Goal: Task Accomplishment & Management: Complete application form

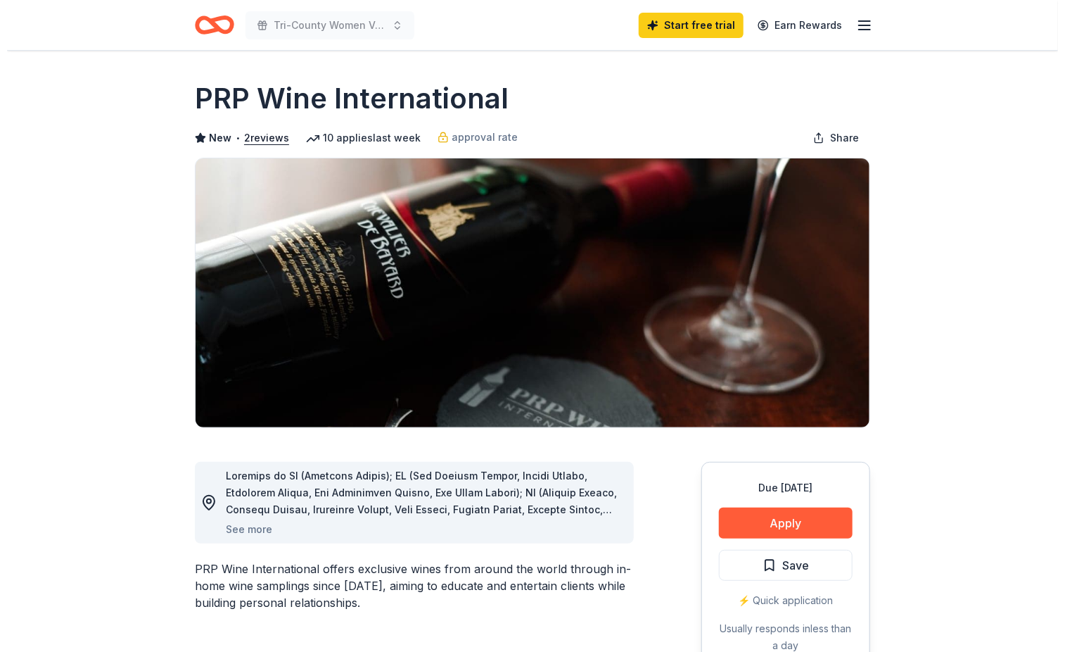
scroll to position [94, 0]
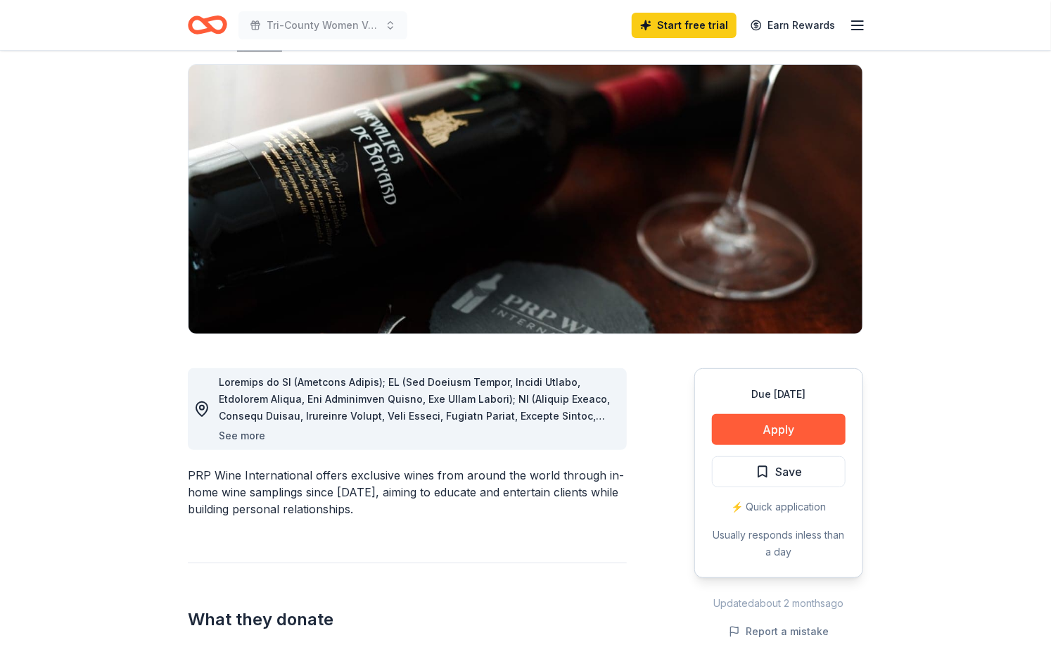
click at [246, 437] on button "See more" at bounding box center [242, 435] width 46 height 17
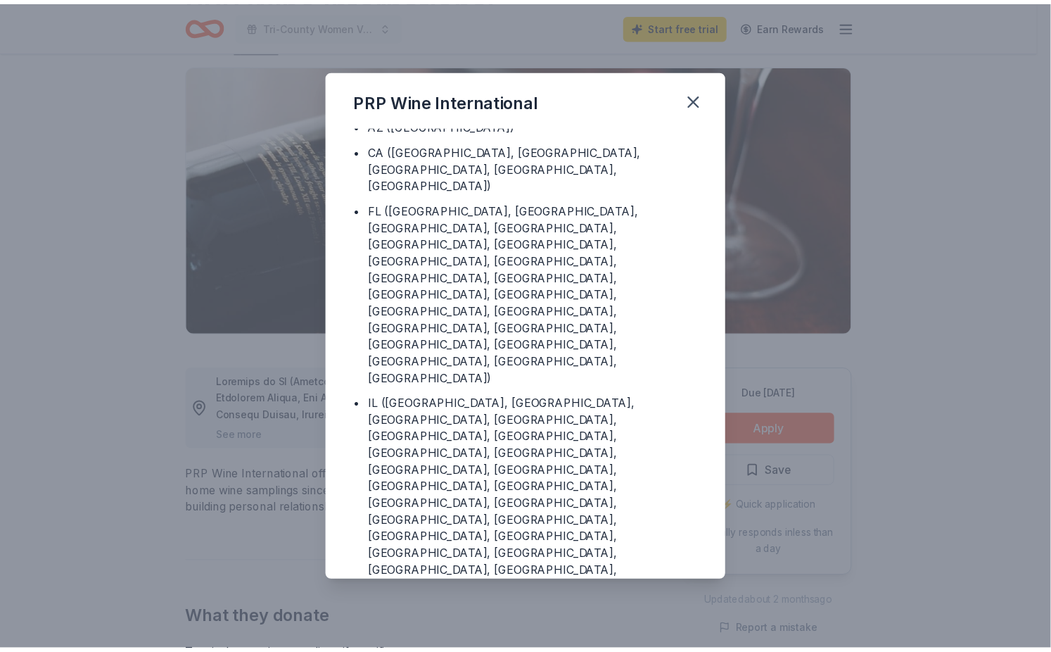
scroll to position [0, 0]
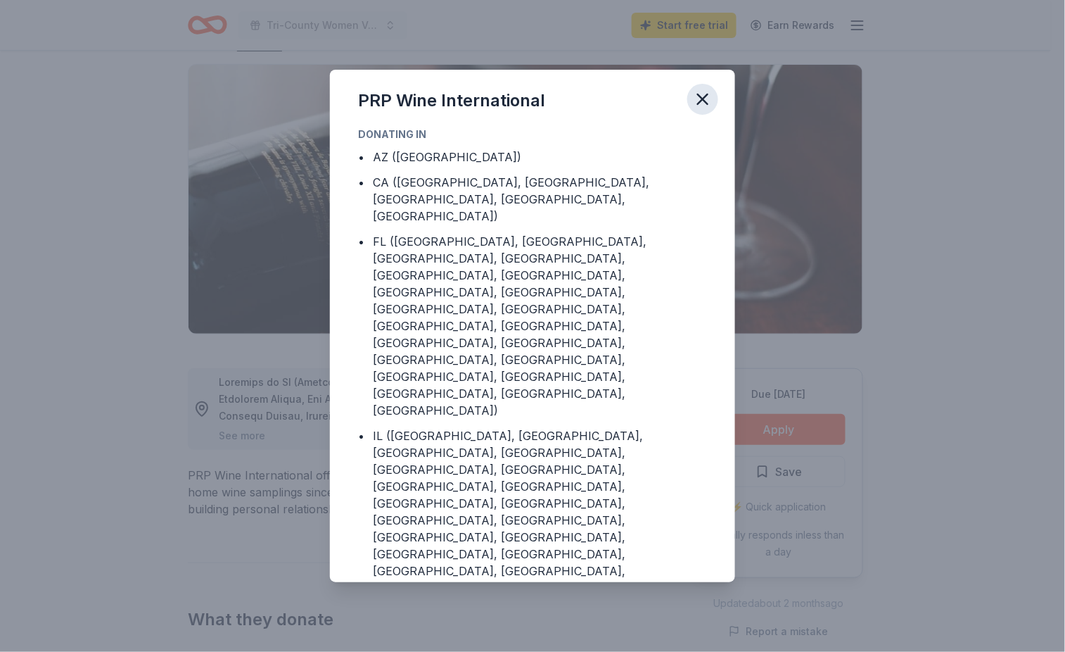
click at [701, 99] on icon "button" at bounding box center [703, 99] width 10 height 10
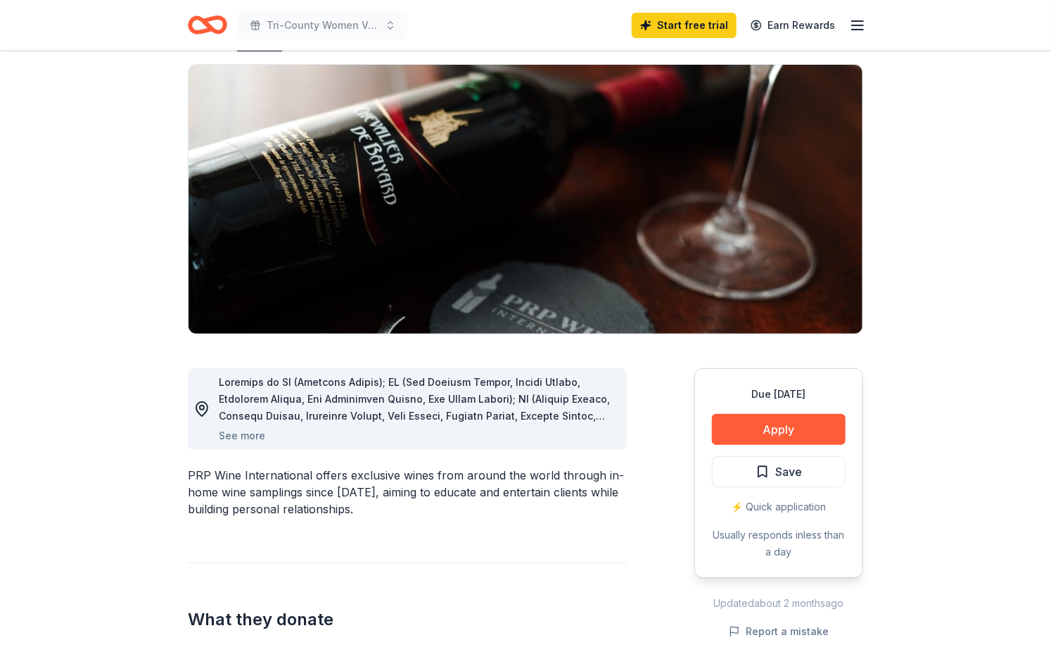
click at [743, 233] on img at bounding box center [526, 199] width 674 height 269
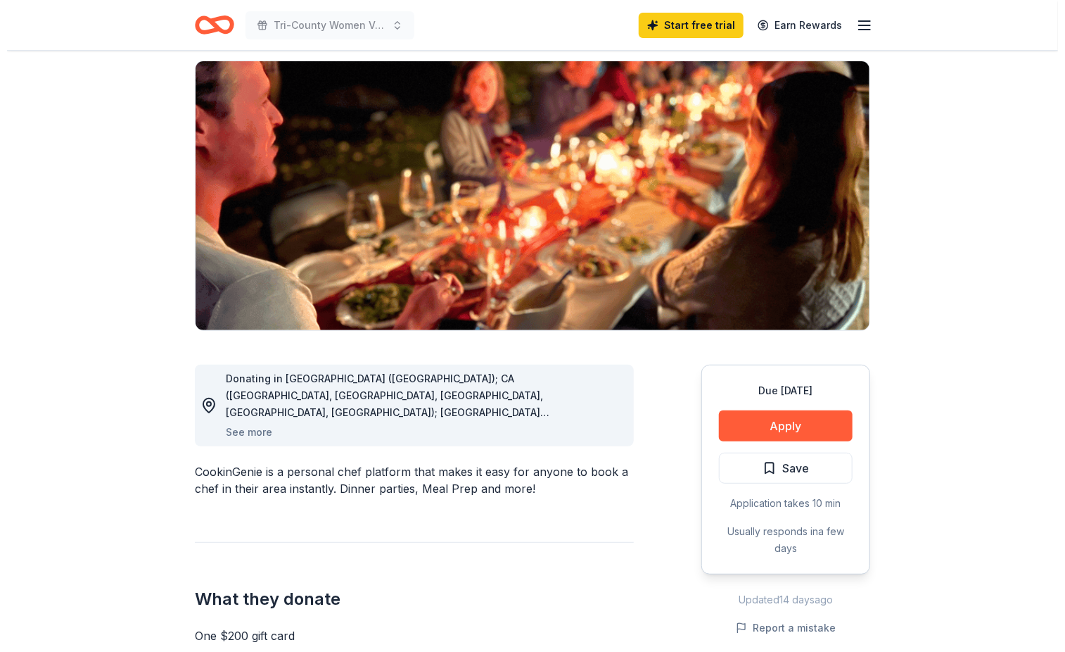
scroll to position [94, 0]
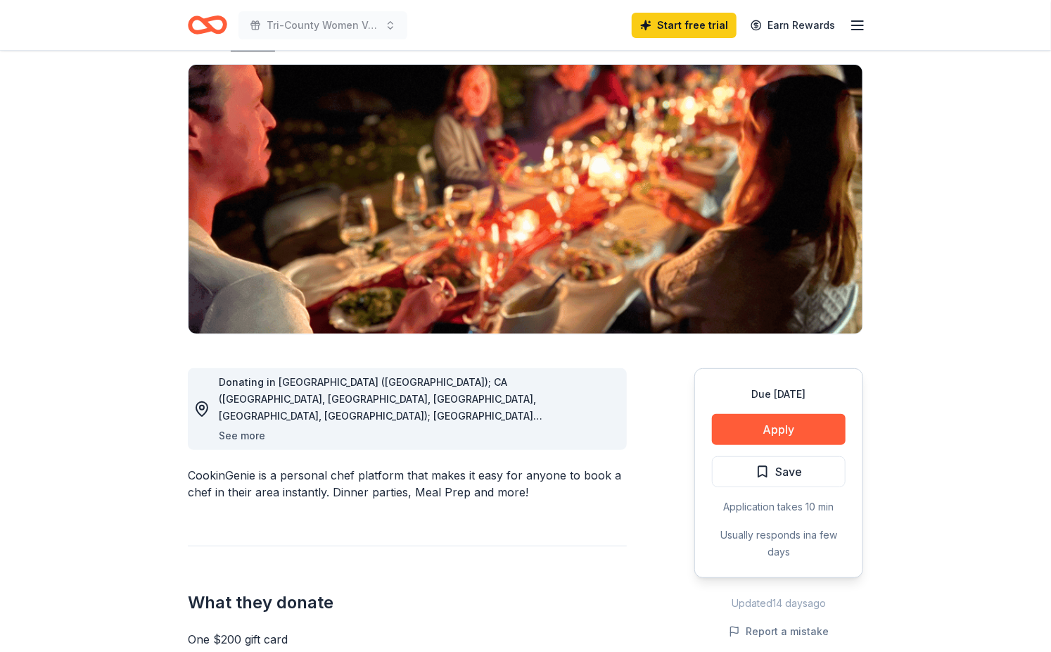
click at [236, 437] on button "See more" at bounding box center [242, 435] width 46 height 17
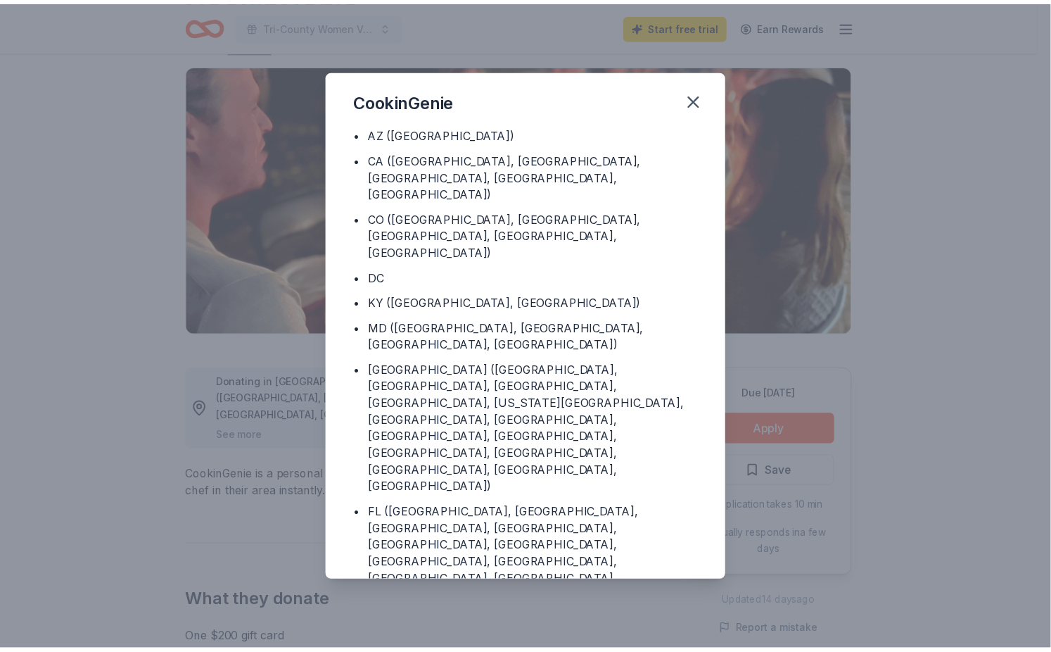
scroll to position [0, 0]
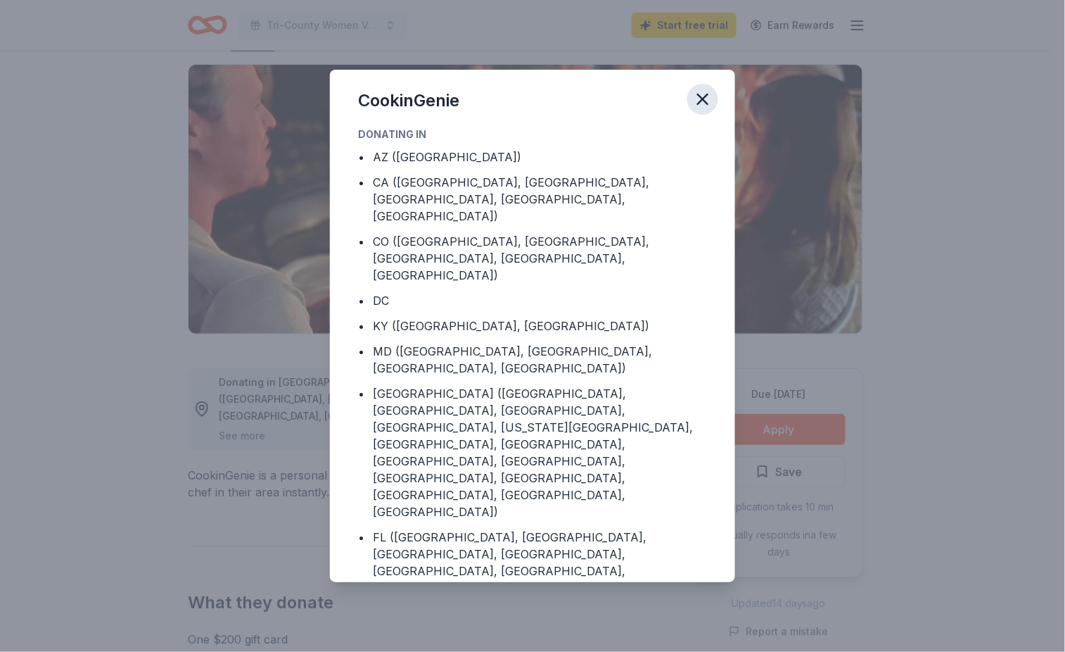
click at [707, 98] on icon "button" at bounding box center [703, 99] width 20 height 20
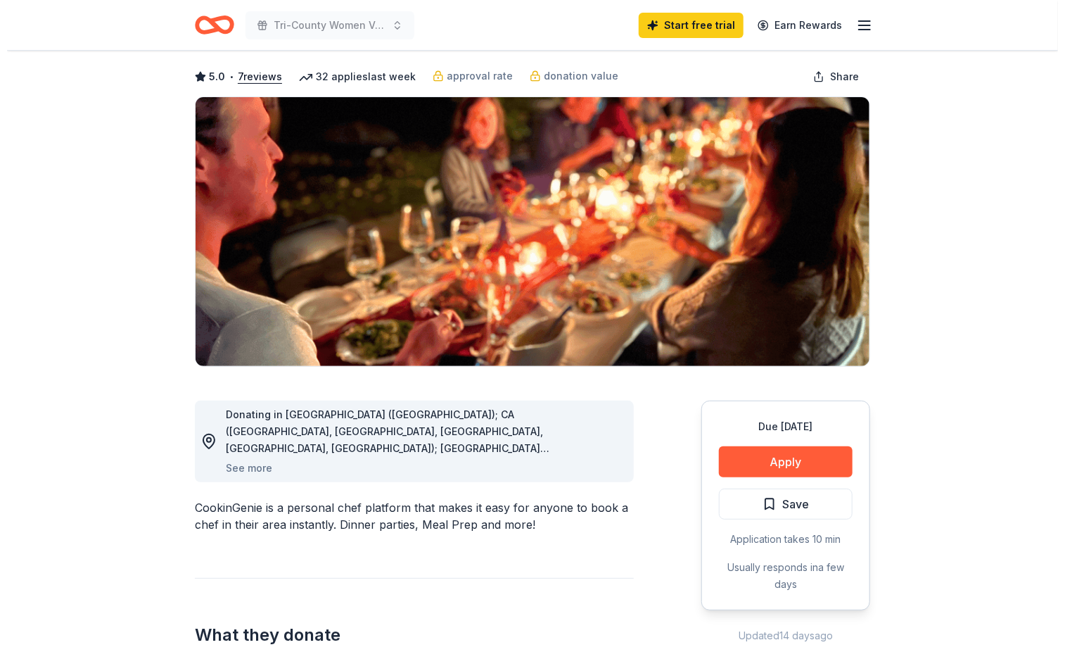
scroll to position [94, 0]
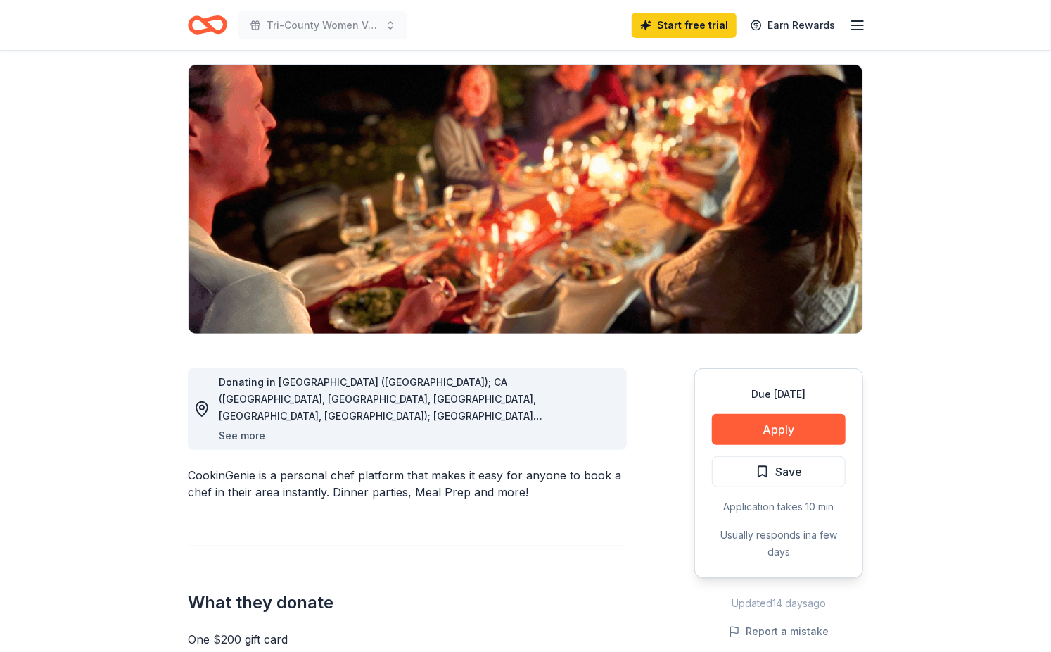
click at [250, 433] on button "See more" at bounding box center [242, 435] width 46 height 17
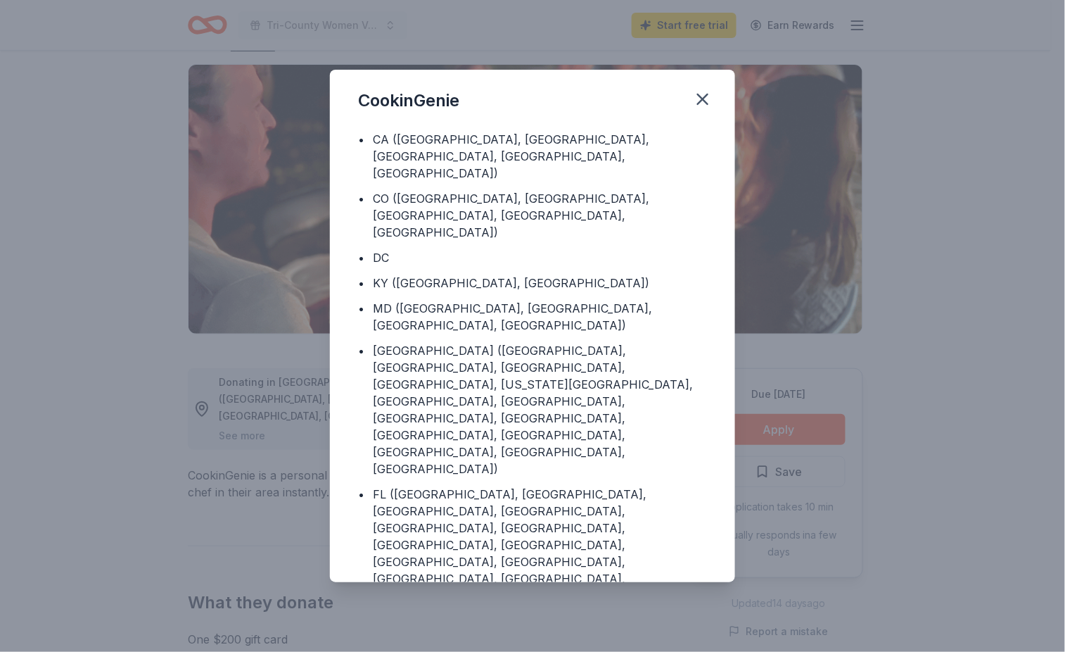
scroll to position [66, 0]
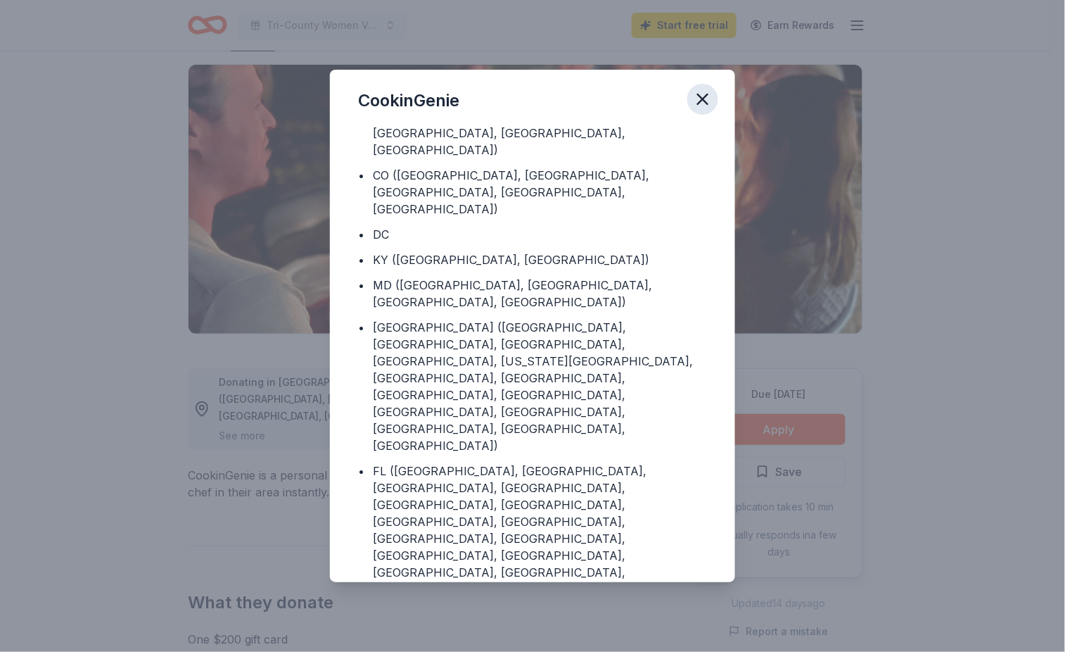
click at [703, 98] on icon "button" at bounding box center [703, 99] width 10 height 10
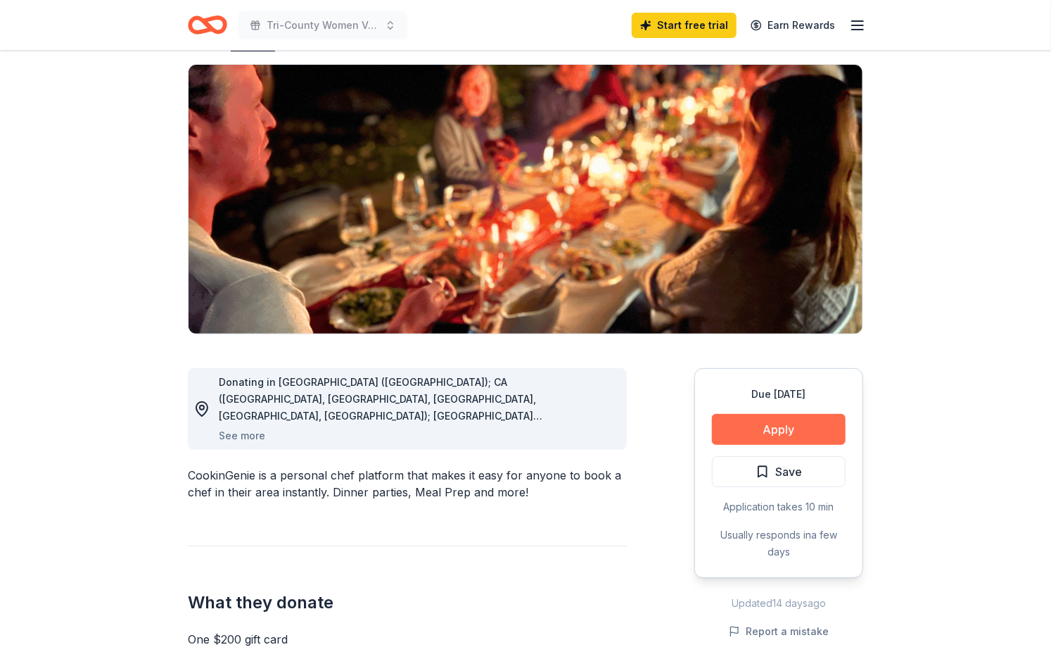
click at [763, 418] on button "Apply" at bounding box center [779, 429] width 134 height 31
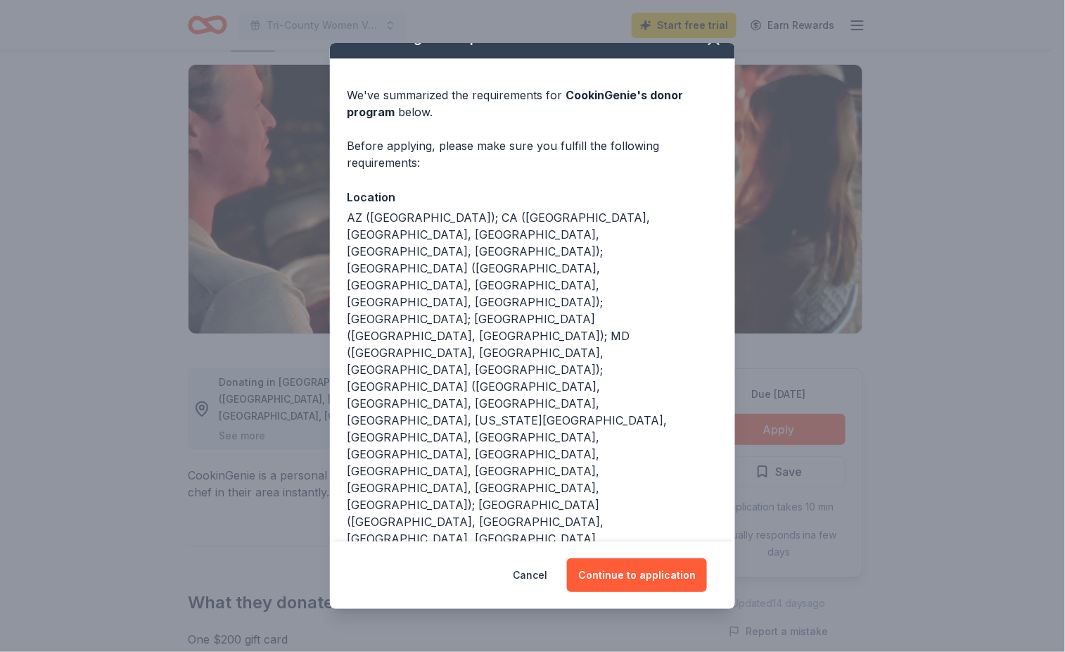
scroll to position [37, 0]
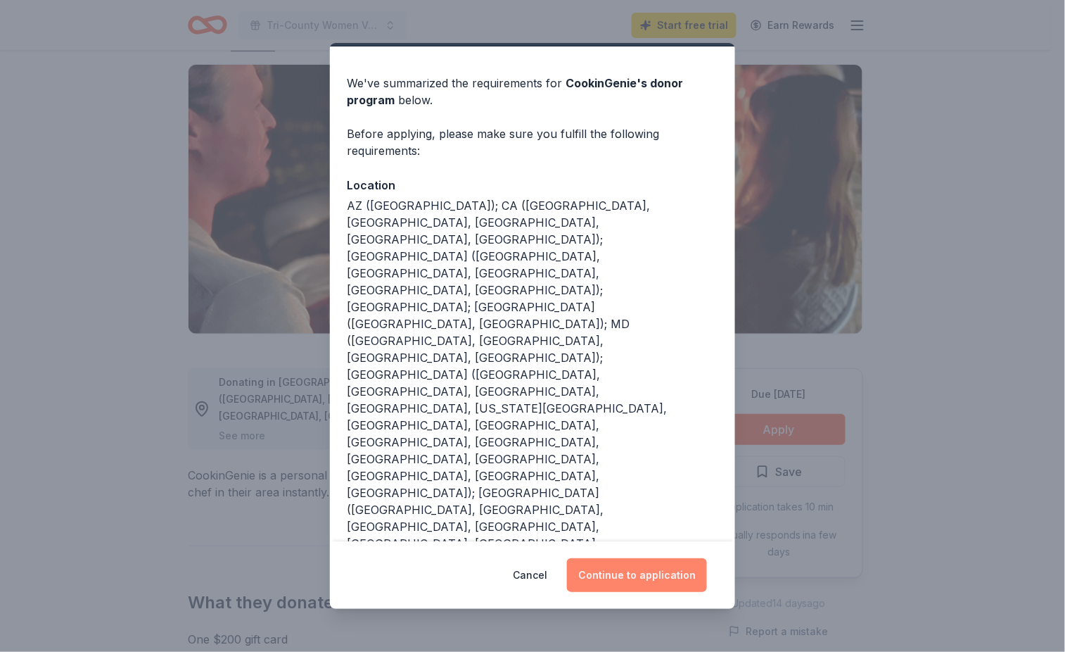
click at [639, 576] on button "Continue to application" at bounding box center [637, 575] width 140 height 34
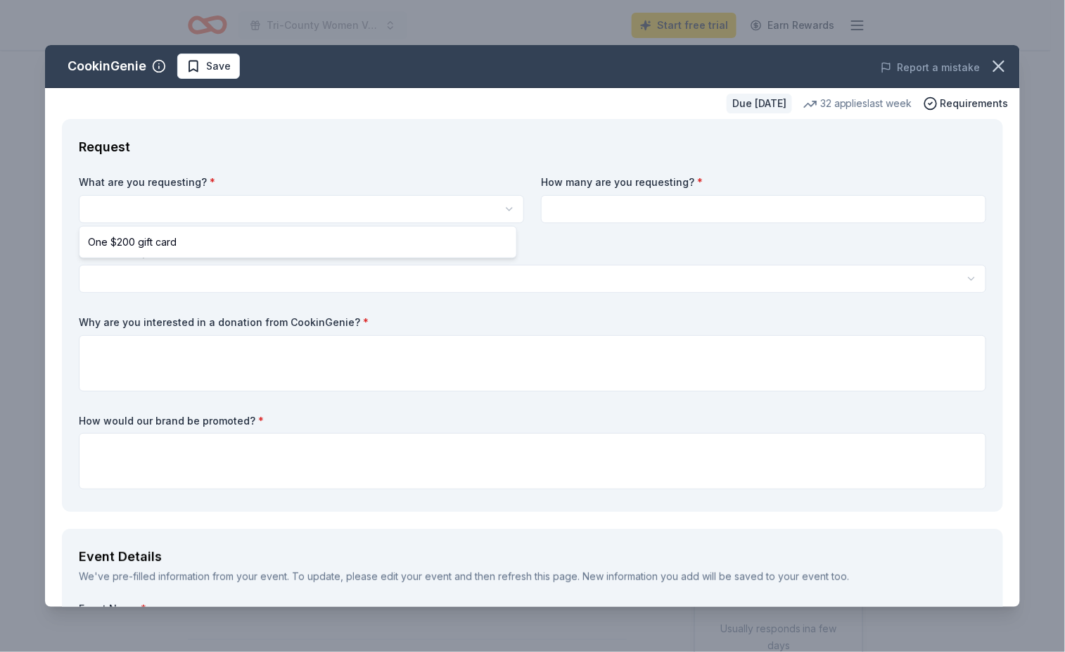
click at [191, 201] on html "Tri-County Women Veterans Poker Run Start free trial Earn Rewards Due [DATE] Sh…" at bounding box center [532, 326] width 1065 height 652
select select "One $200 gift card"
click at [369, 212] on html "Tri-County Women Veterans Poker Run Start free trial Earn Rewards Due [DATE] Sh…" at bounding box center [532, 326] width 1065 height 652
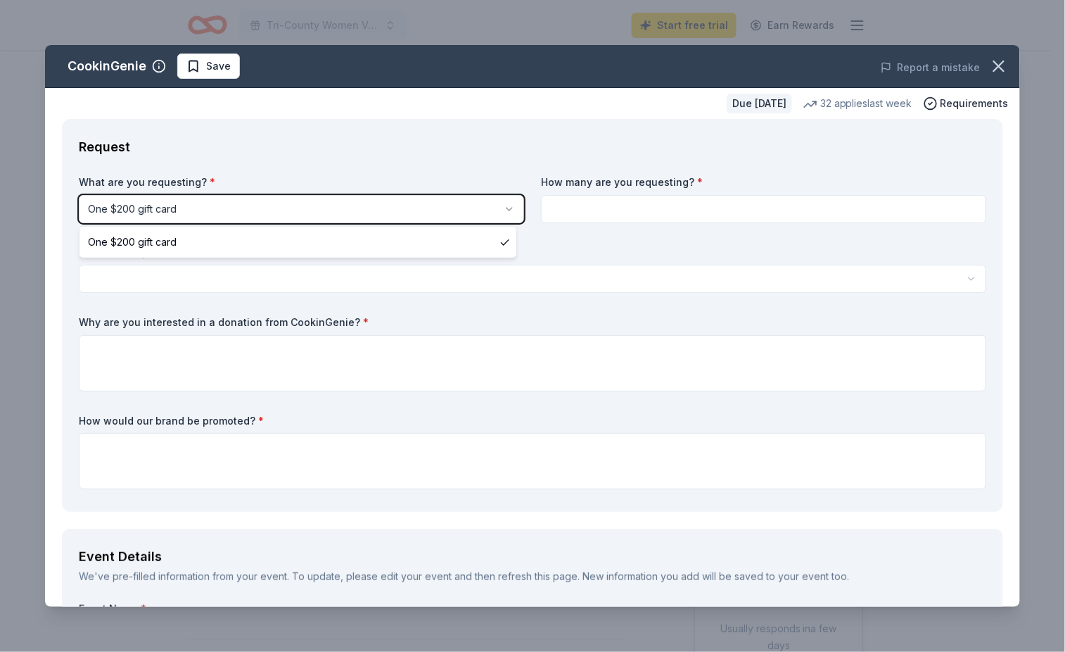
click at [622, 212] on html "Tri-County Women Veterans Poker Run Start free trial Earn Rewards Due [DATE] Sh…" at bounding box center [532, 326] width 1065 height 652
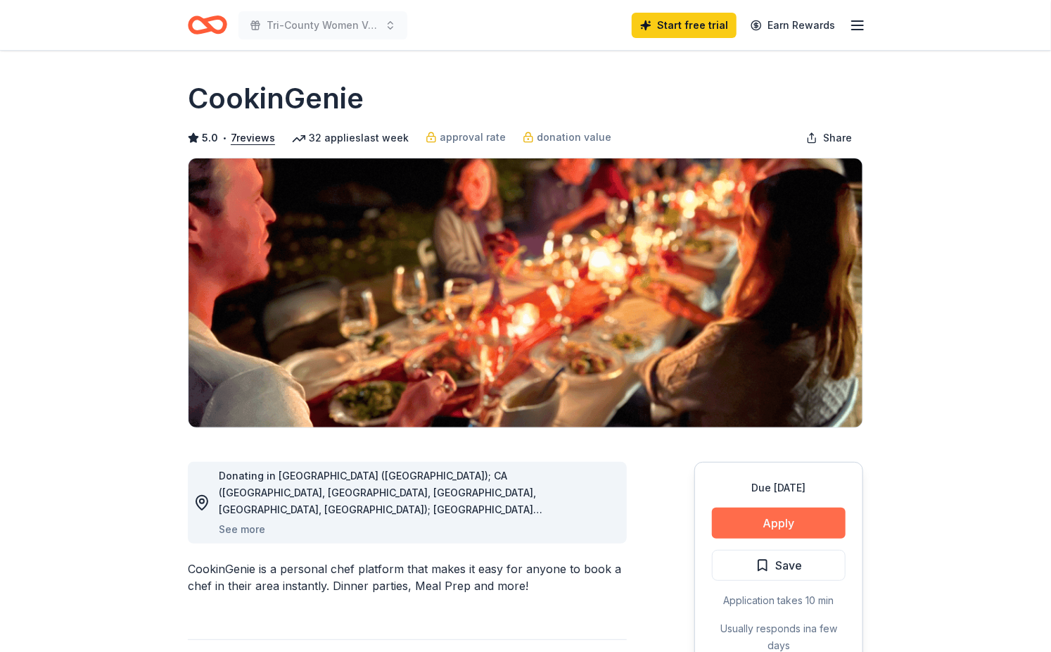
click at [778, 520] on button "Apply" at bounding box center [779, 522] width 134 height 31
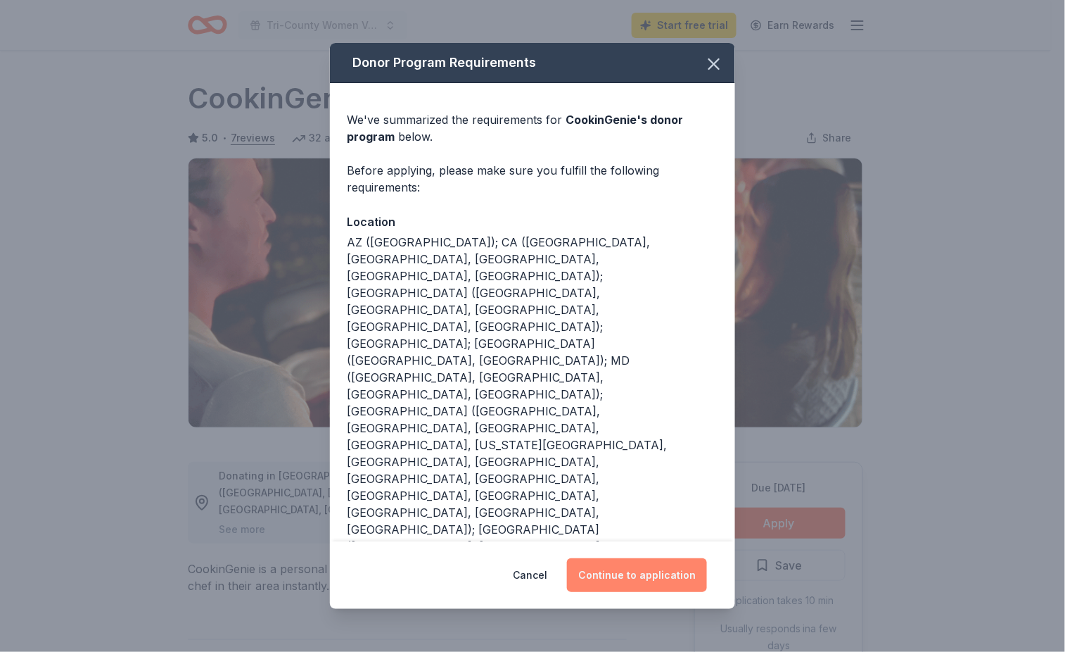
click at [649, 567] on button "Continue to application" at bounding box center [637, 575] width 140 height 34
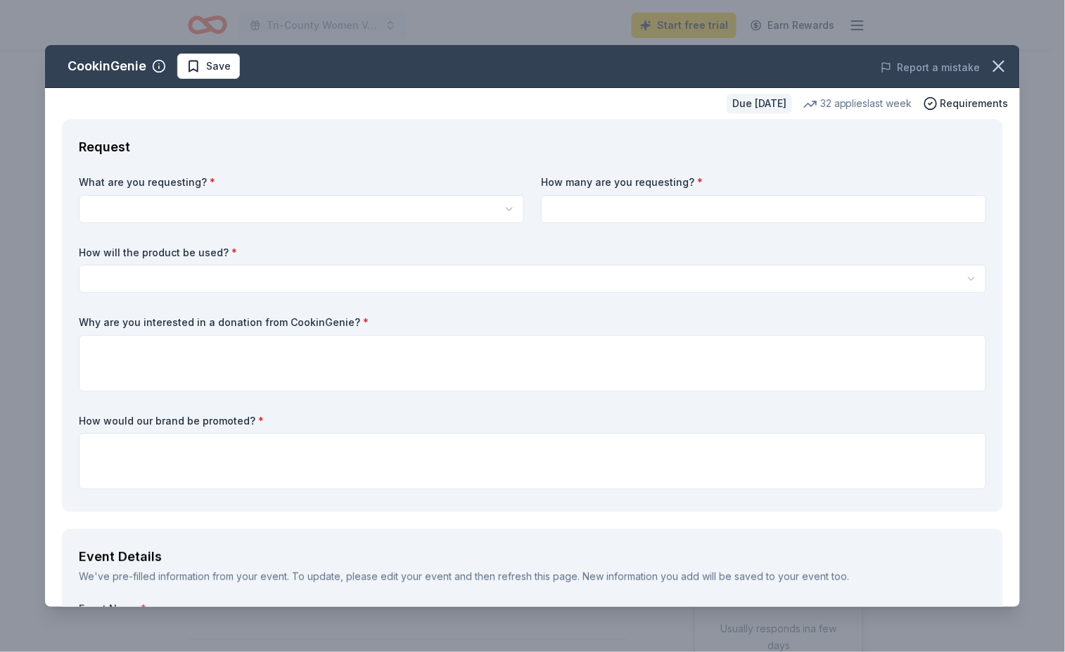
click at [381, 206] on html "Tri-County Women Veterans Poker Run Start free trial Earn Rewards Due [DATE] Sh…" at bounding box center [532, 326] width 1065 height 652
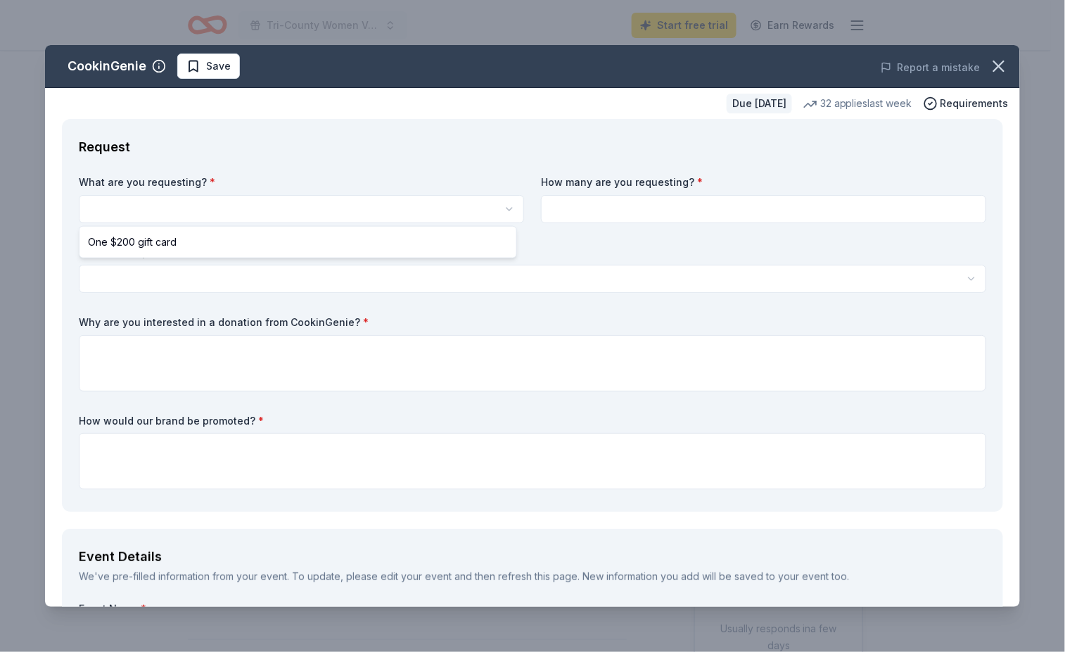
select select "One $200 gift card"
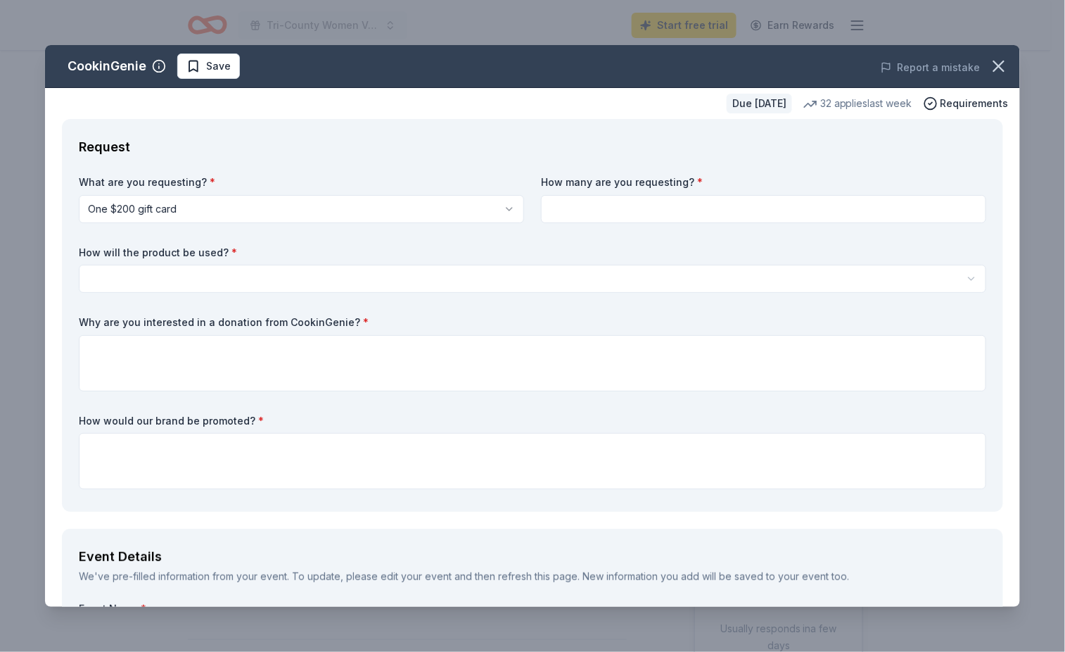
click at [569, 205] on input at bounding box center [763, 209] width 445 height 28
type input "1"
click at [142, 274] on html "Tri-County Women Veterans Poker Run Start free trial Earn Rewards Due [DATE] Sh…" at bounding box center [532, 326] width 1065 height 652
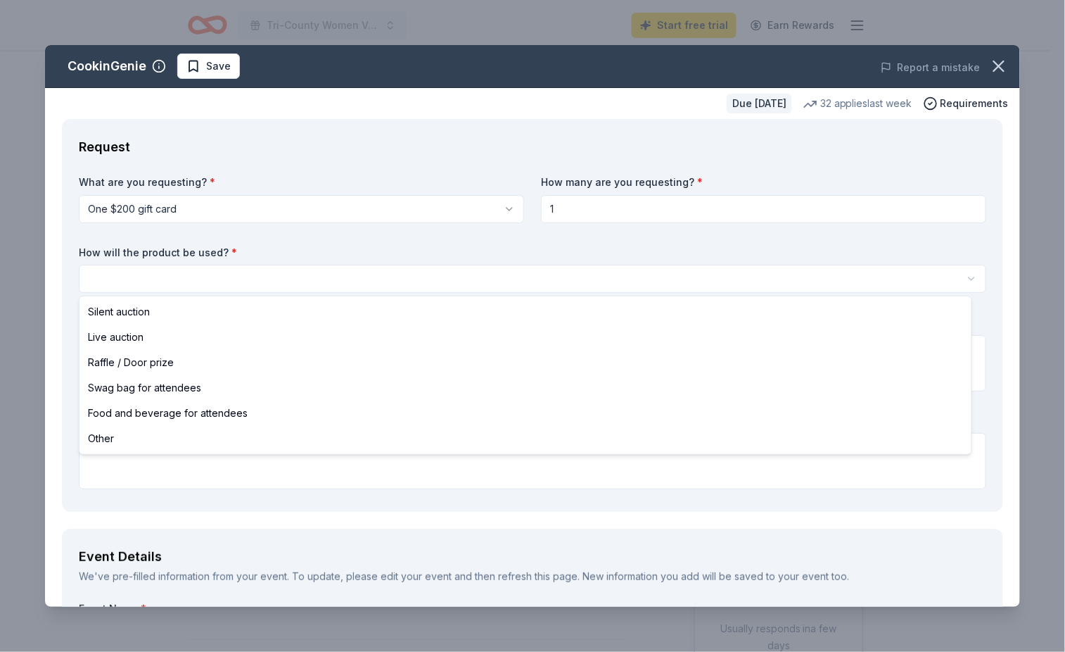
select select "silentAuction"
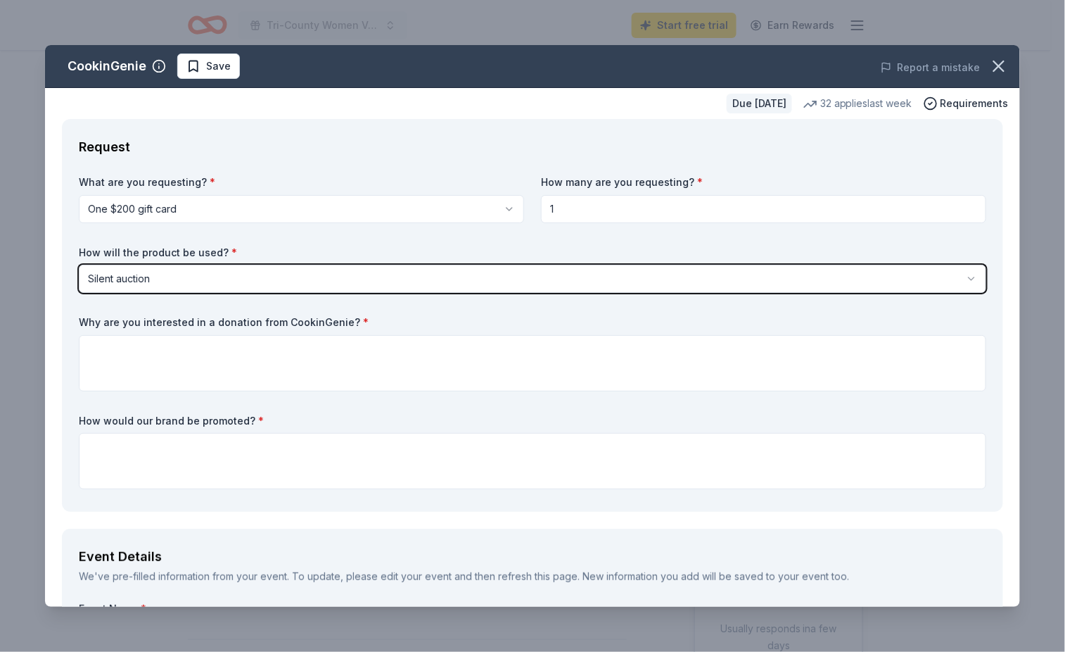
scroll to position [94, 0]
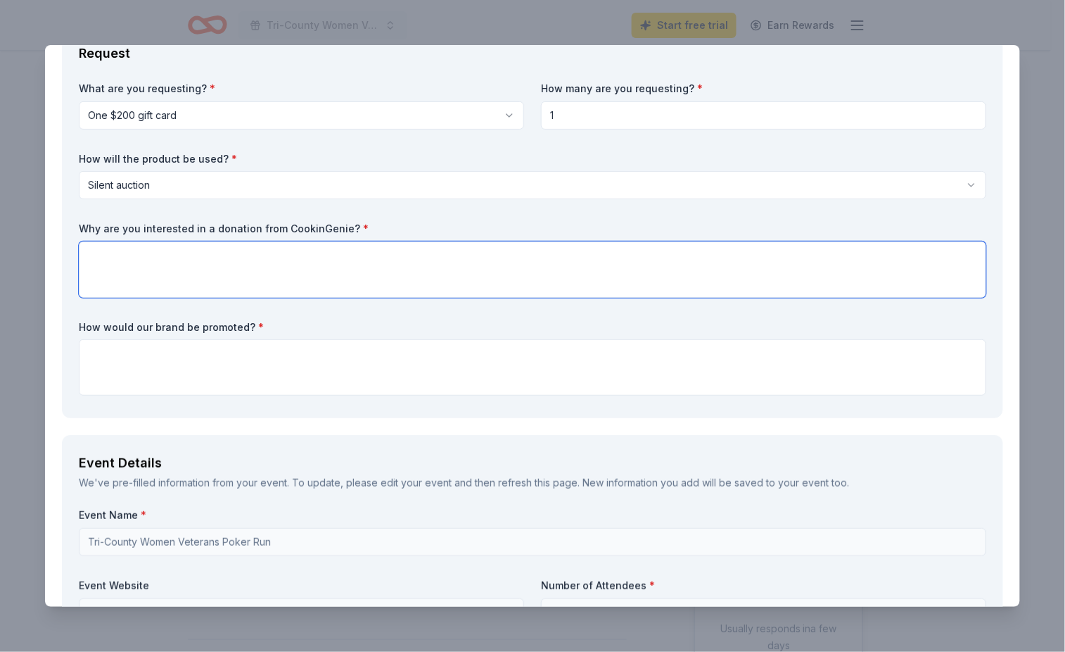
click at [115, 253] on textarea at bounding box center [533, 269] width 908 height 56
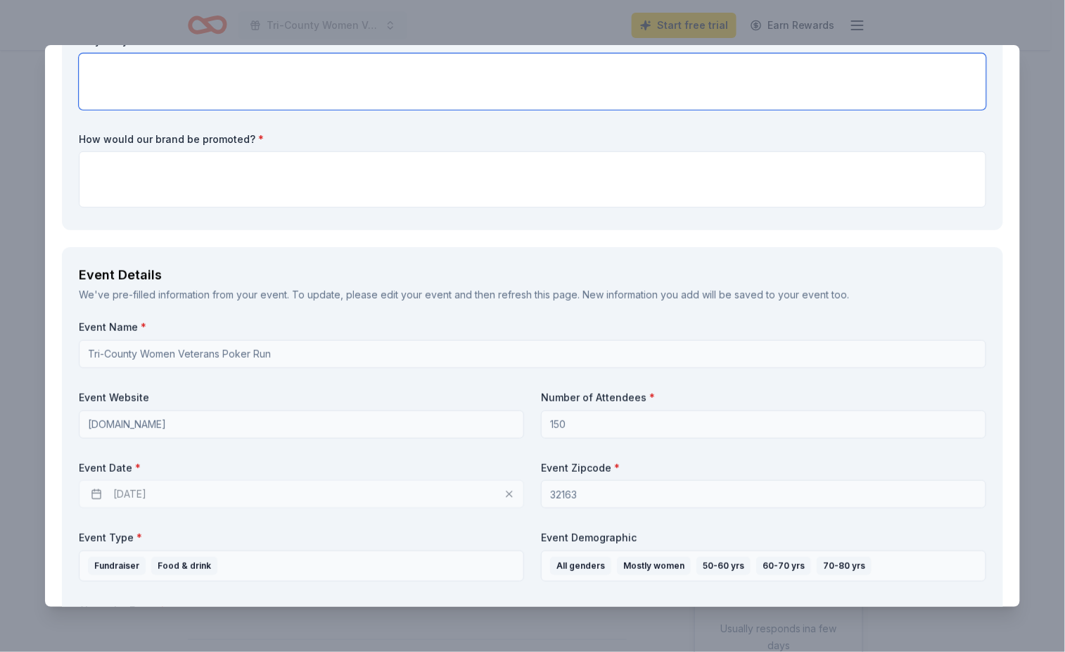
scroll to position [187, 0]
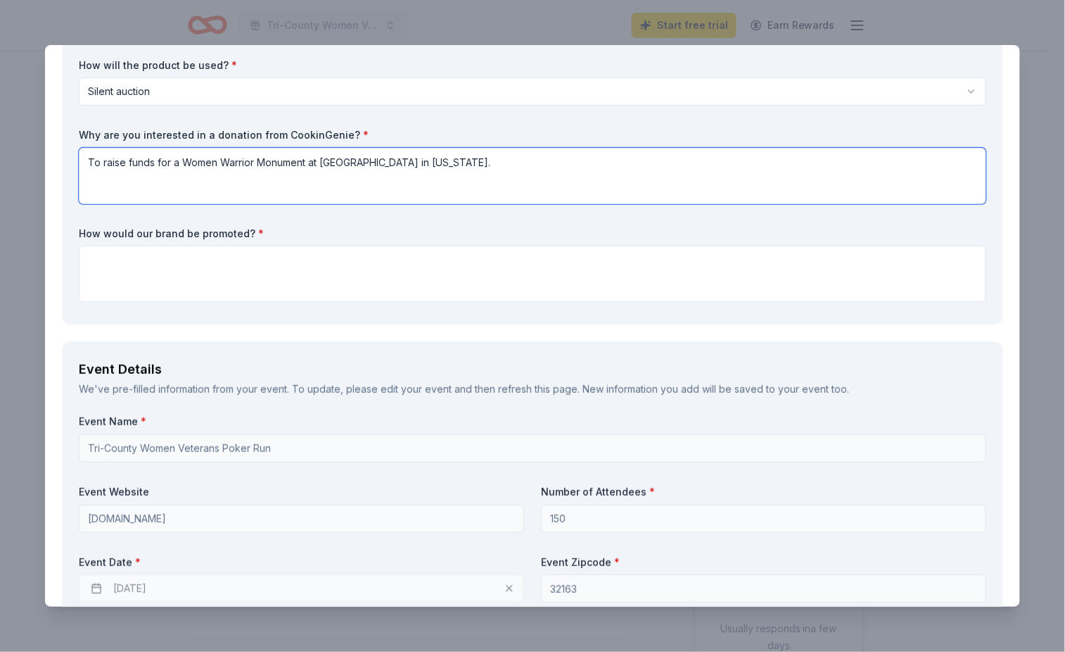
type textarea "To raise funds for a Women Warrior Monument at [GEOGRAPHIC_DATA] in [US_STATE]."
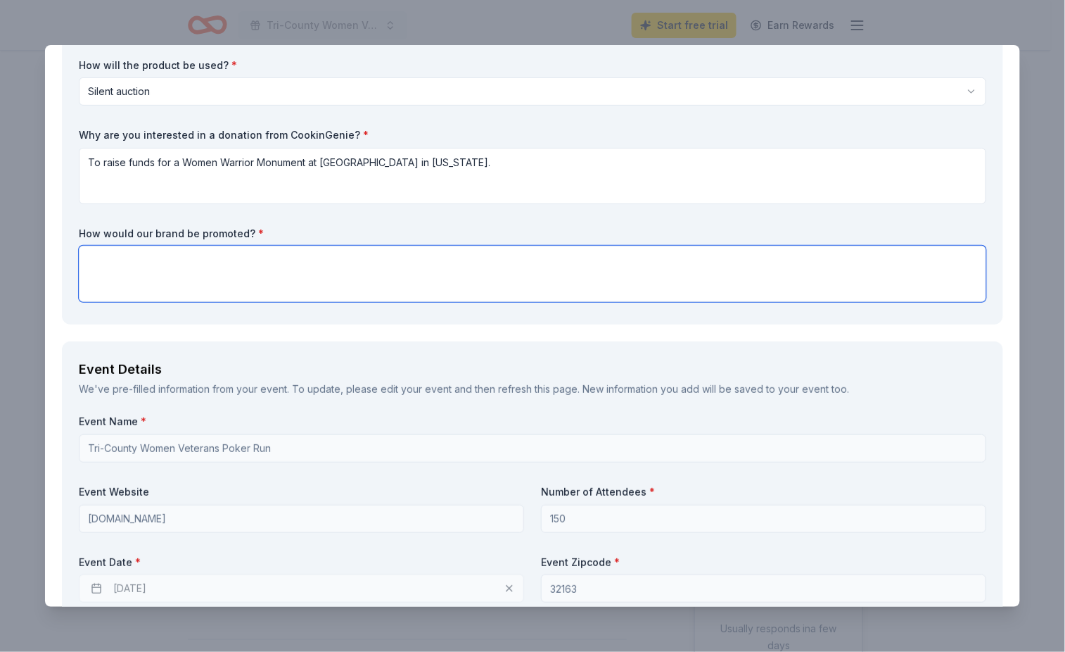
click at [144, 264] on textarea at bounding box center [533, 274] width 908 height 56
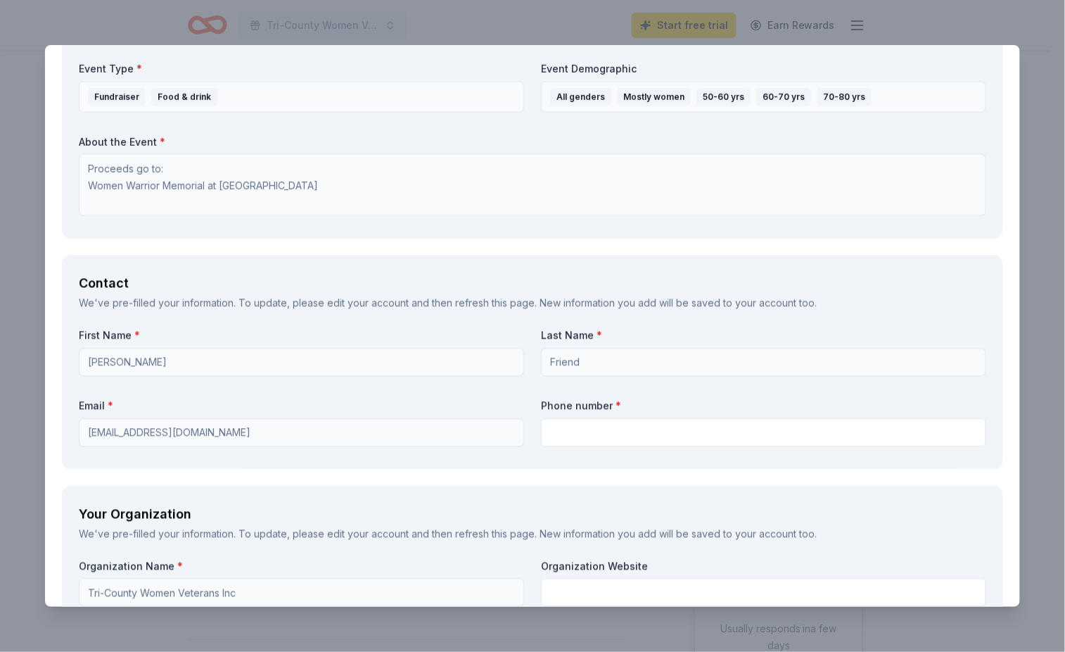
scroll to position [844, 0]
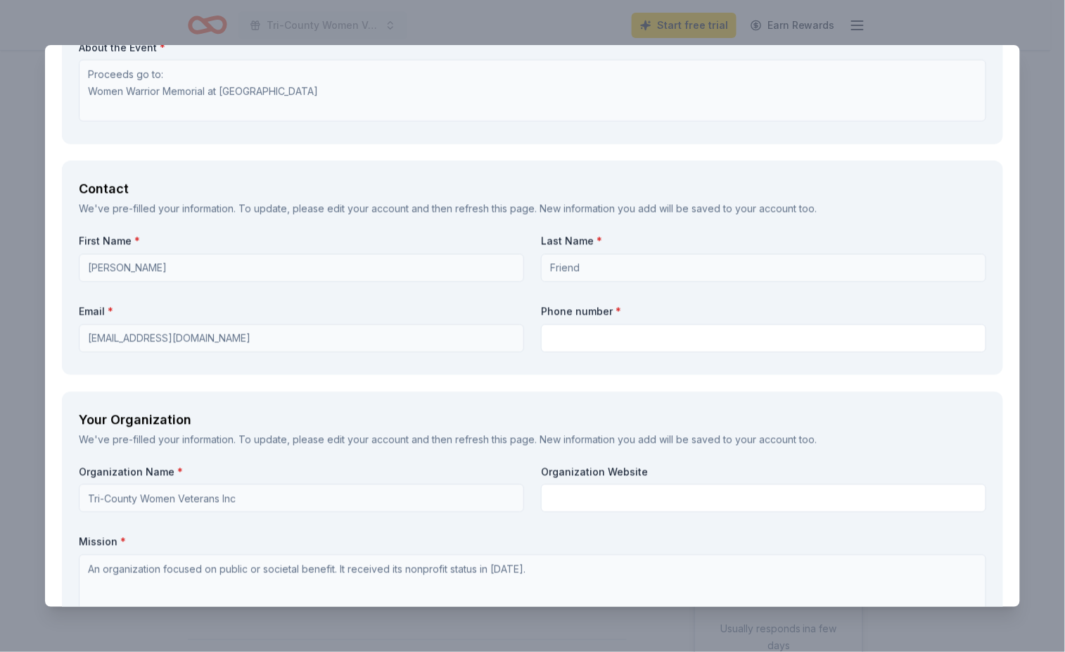
type textarea "Flyers, Social Media (Facebook and Instagram), Website and at the event."
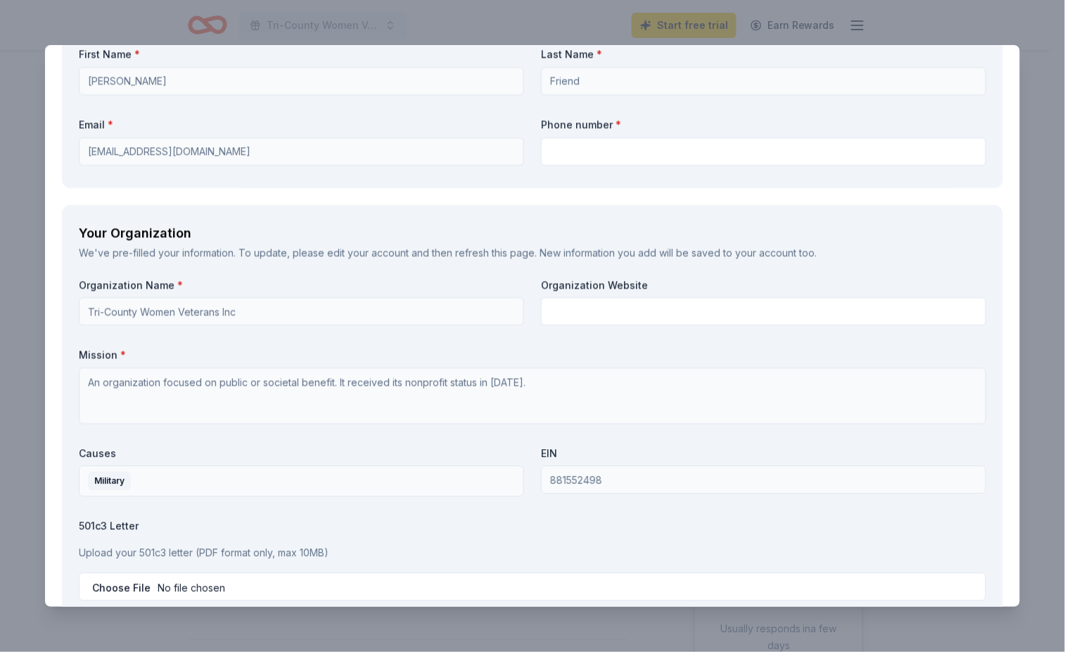
scroll to position [1126, 0]
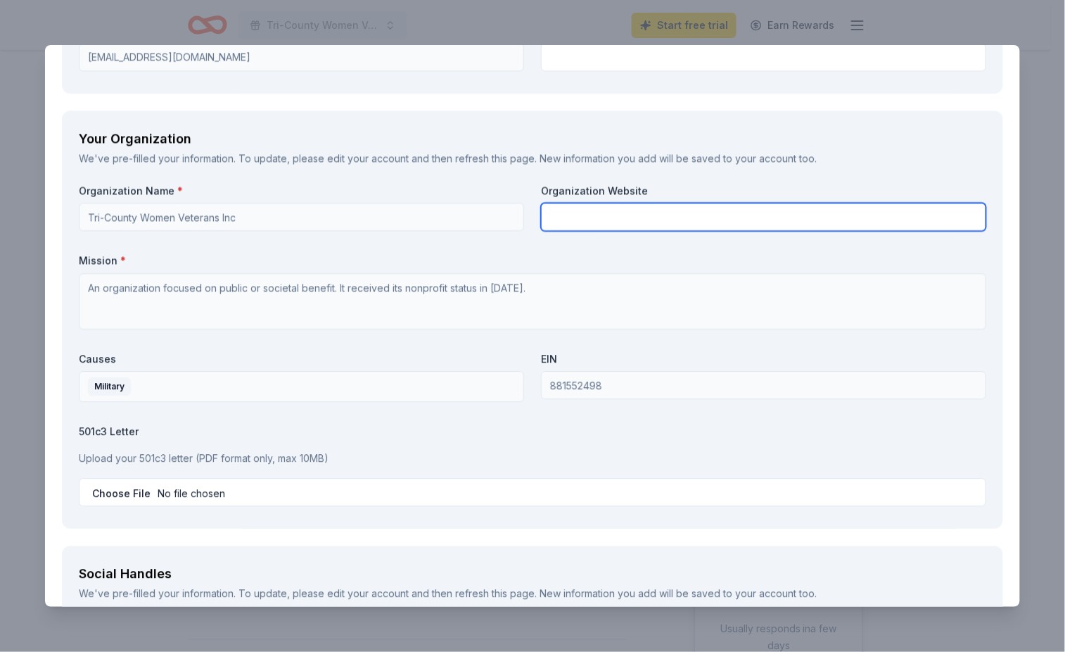
click at [556, 220] on input "text" at bounding box center [763, 217] width 445 height 28
type input "[DOMAIN_NAME]"
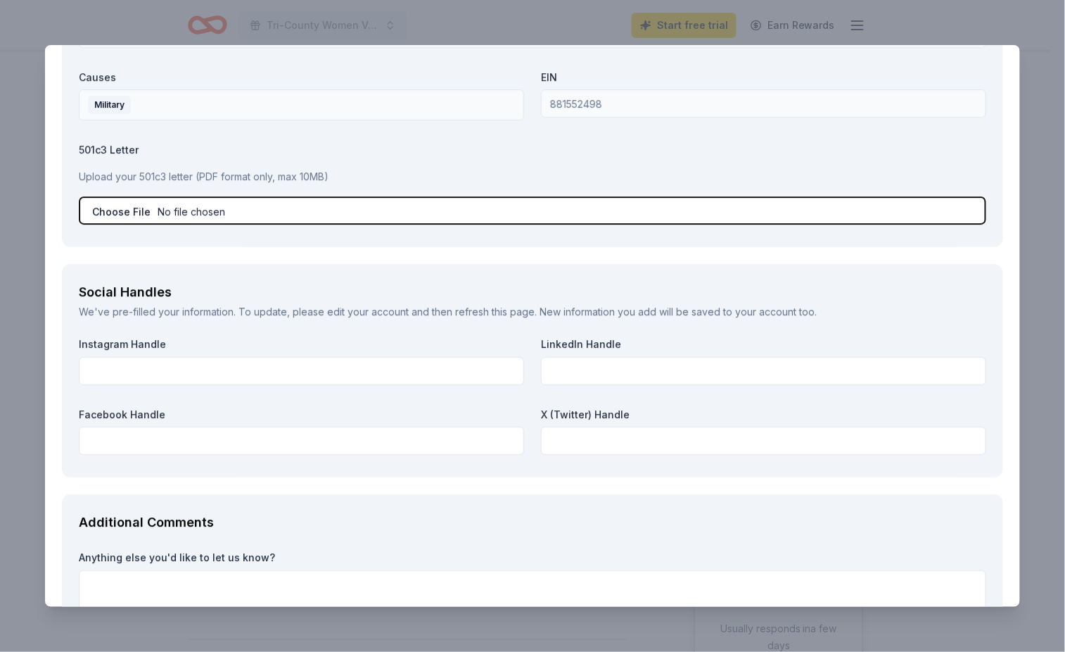
scroll to position [1501, 0]
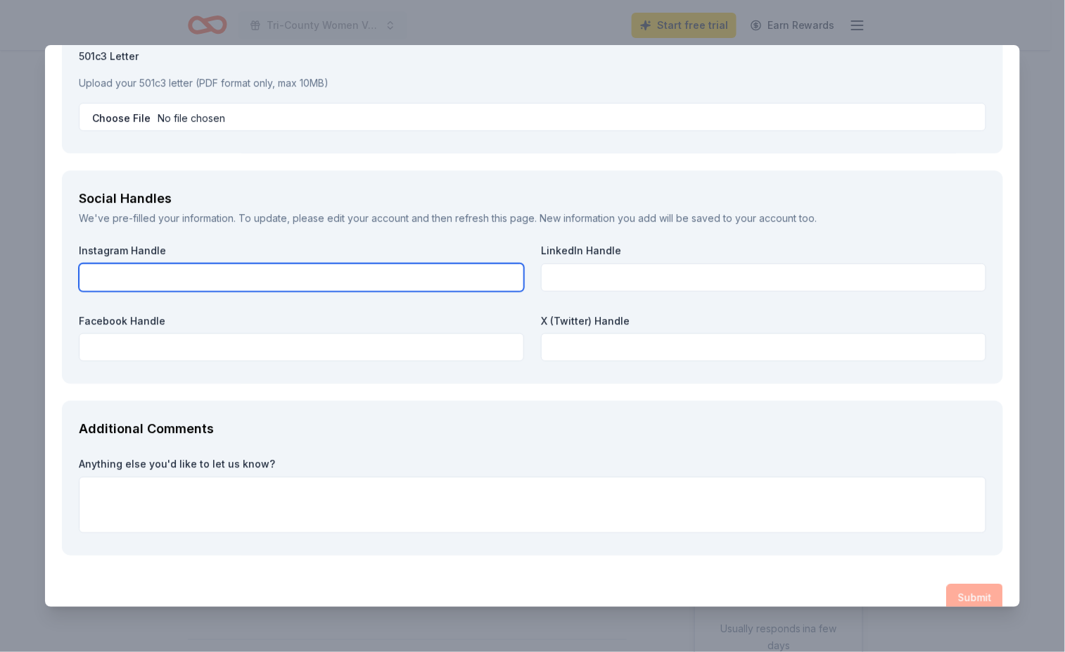
click at [215, 276] on input "text" at bounding box center [301, 277] width 445 height 28
type input "tricountywomenveterans"
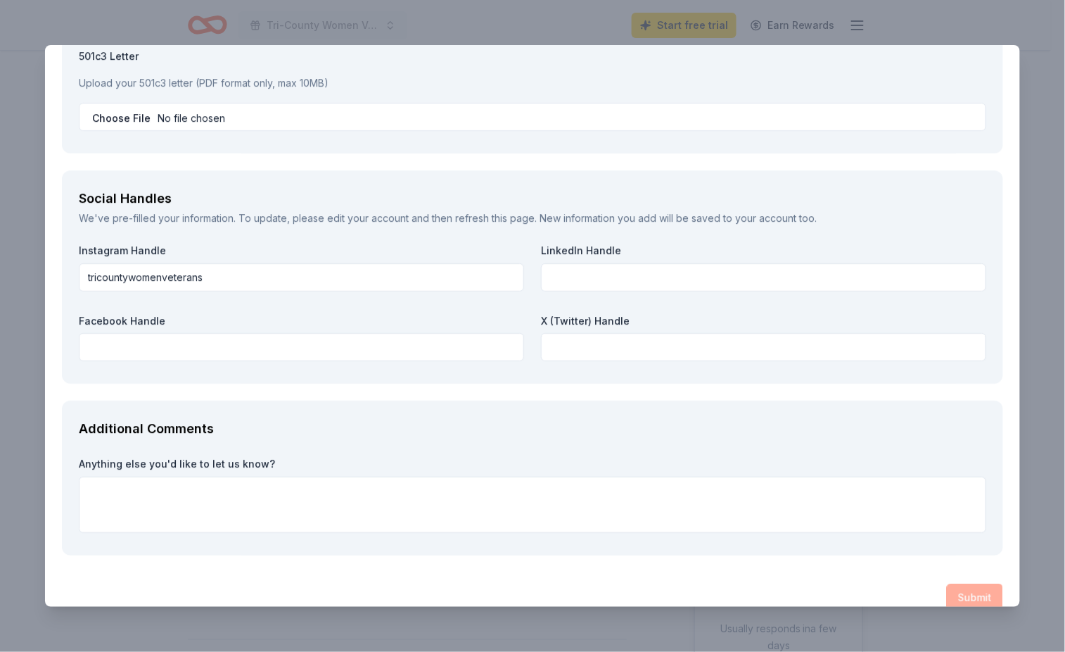
click at [139, 329] on div "Facebook Handle" at bounding box center [301, 338] width 445 height 48
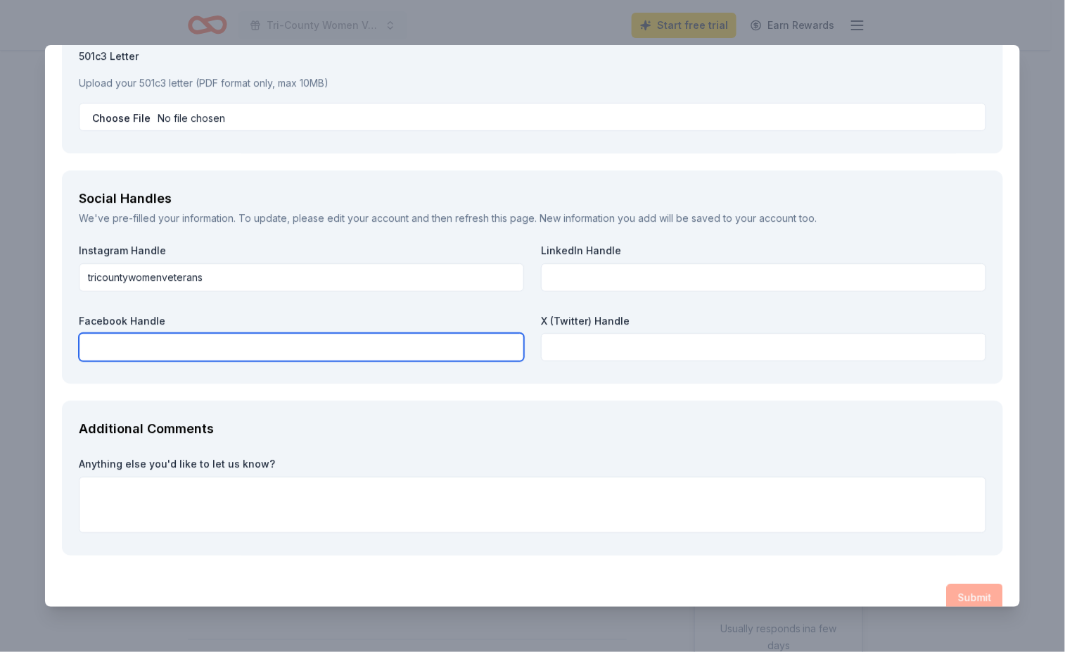
click at [160, 349] on input "text" at bounding box center [301, 347] width 445 height 28
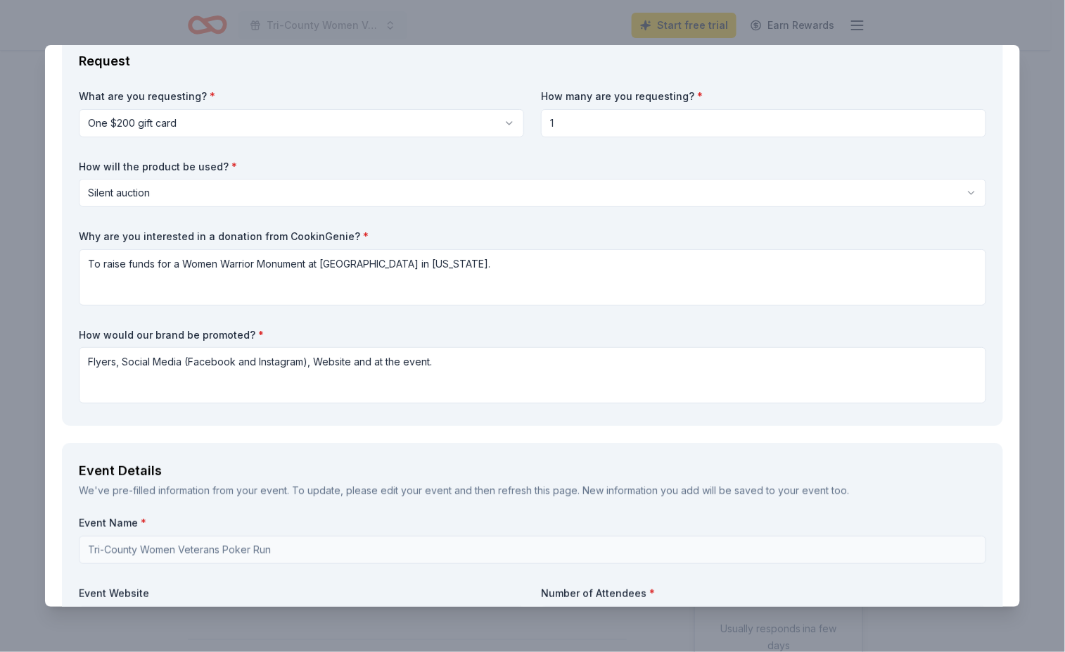
scroll to position [0, 0]
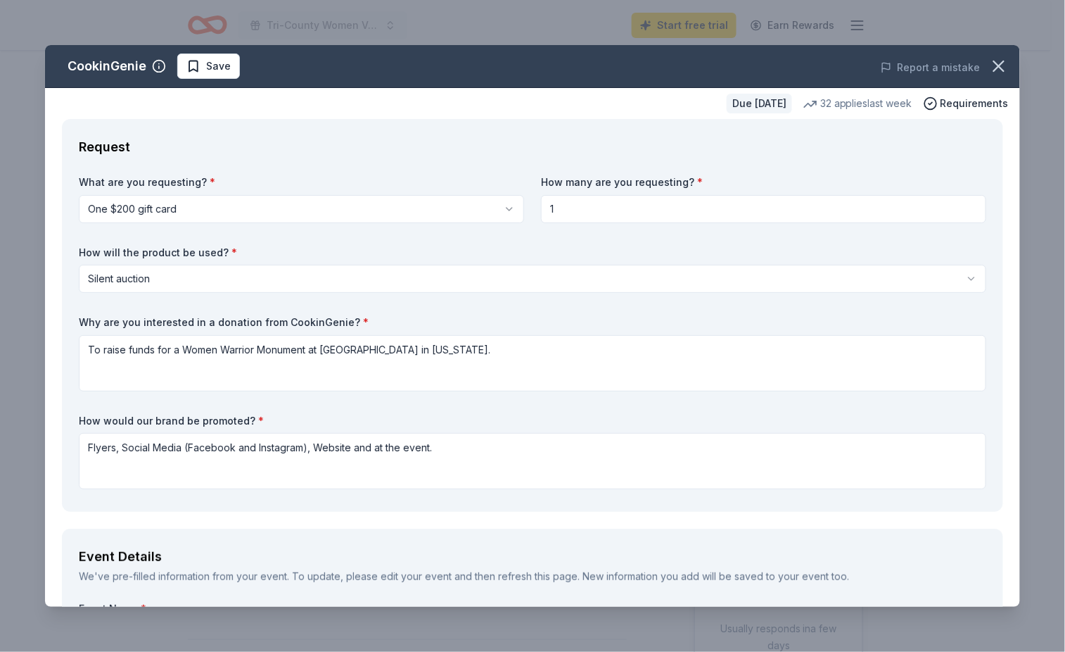
type input "tricountywomenveterans"
click at [267, 263] on div "How will the product be used? * Silent auction Silent auction Live auction Raff…" at bounding box center [533, 270] width 908 height 48
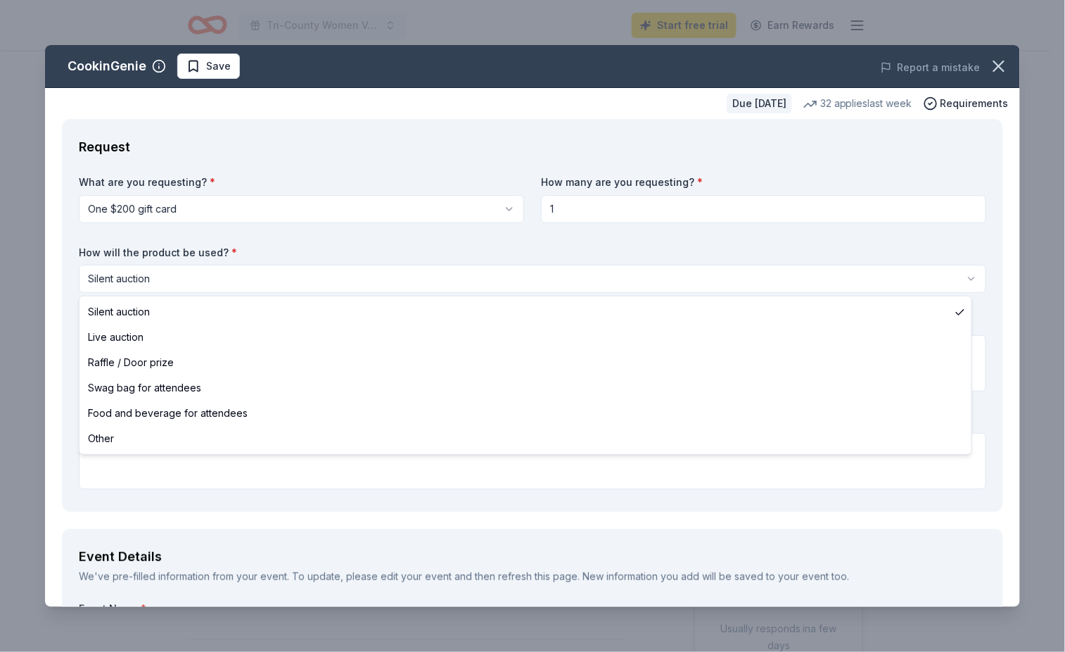
click at [209, 277] on html "Tri-County Women Veterans Poker Run Start free trial Earn Rewards Due [DATE] Sh…" at bounding box center [532, 326] width 1065 height 652
select select "raffleDoorPrize"
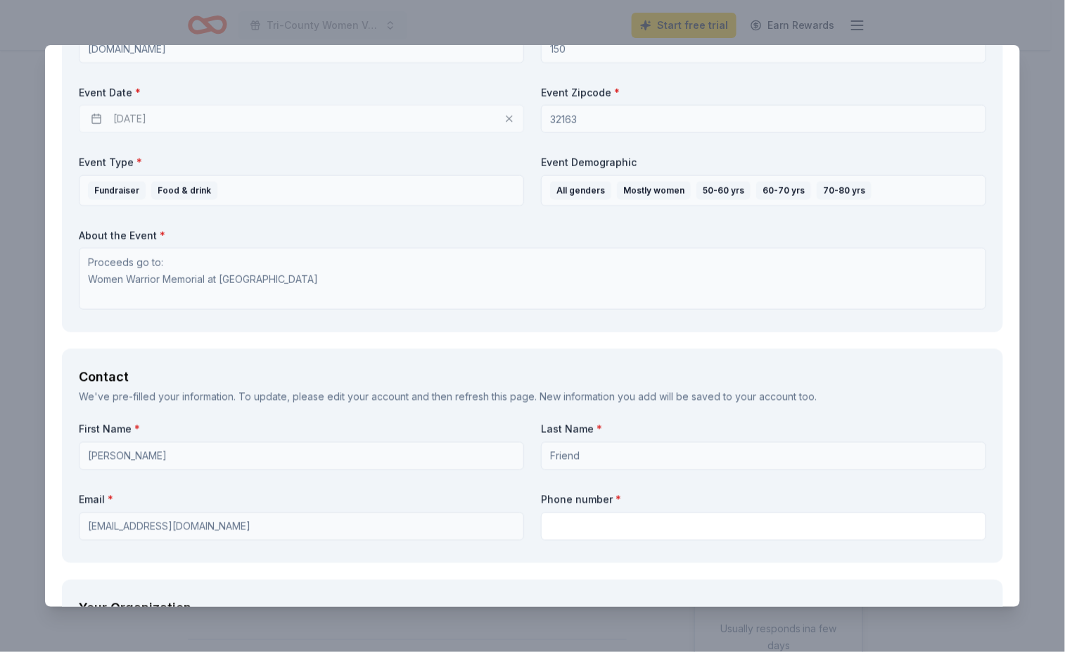
scroll to position [1, 0]
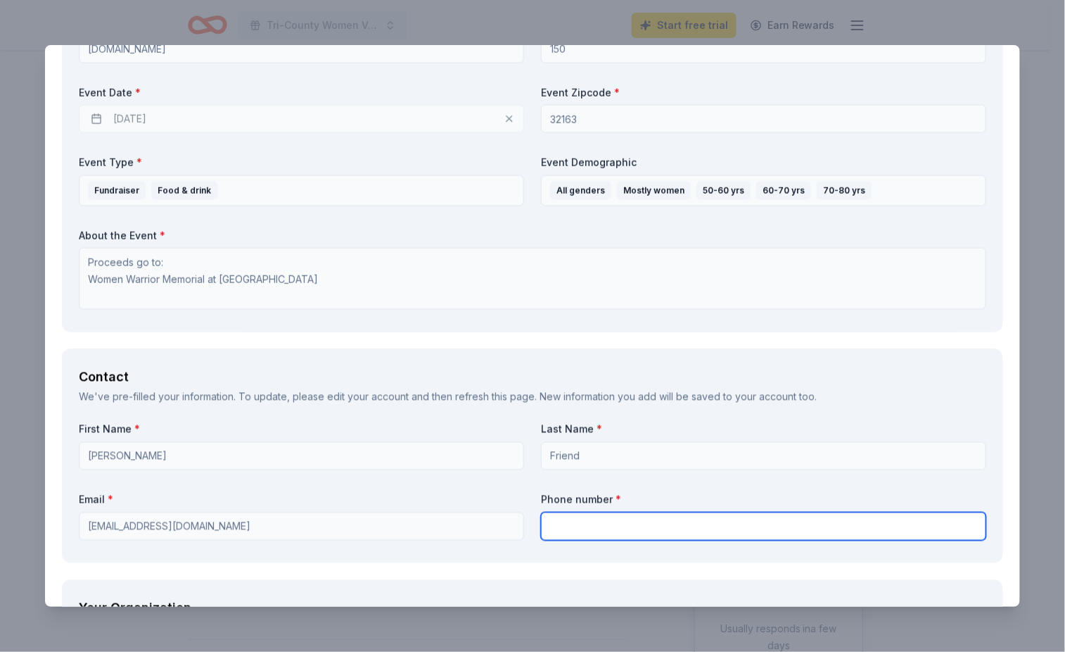
click at [579, 531] on input "text" at bounding box center [763, 526] width 445 height 28
type input "3147759920"
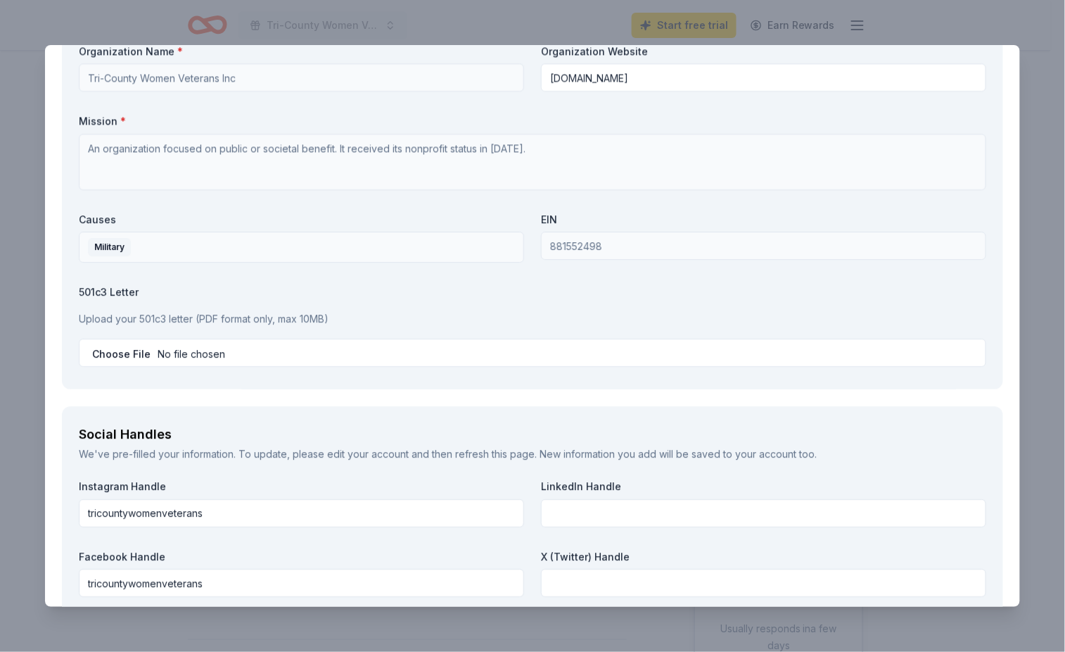
scroll to position [1313, 0]
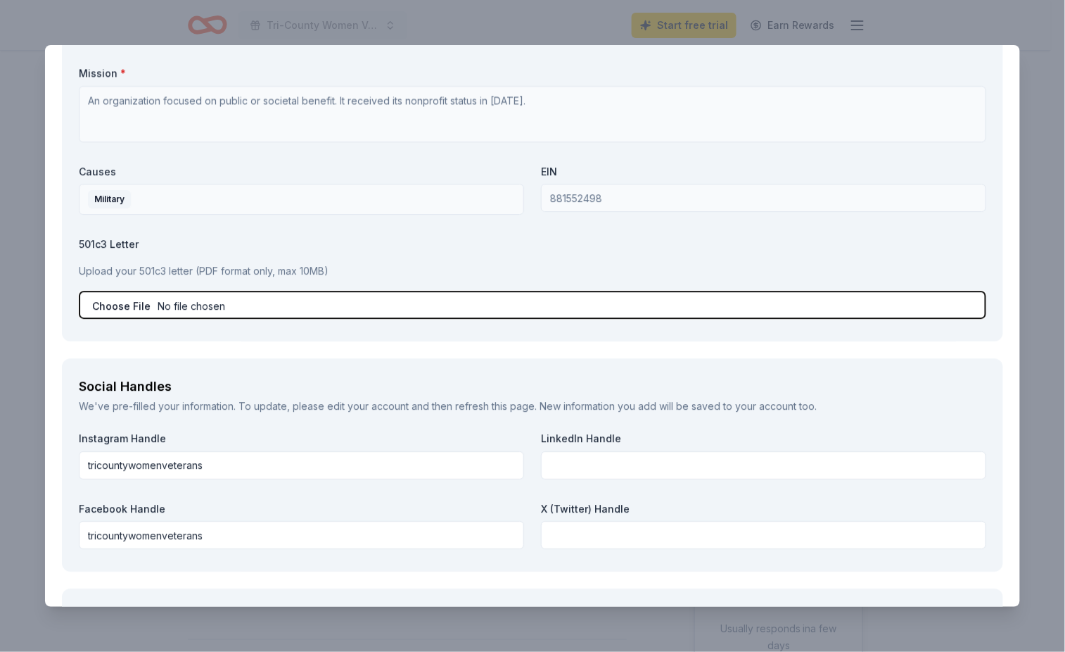
click at [193, 305] on input "file" at bounding box center [533, 305] width 908 height 28
type input "C:\fakepath\Ltr of Determination TCWV INC_04162022 copy.pdf"
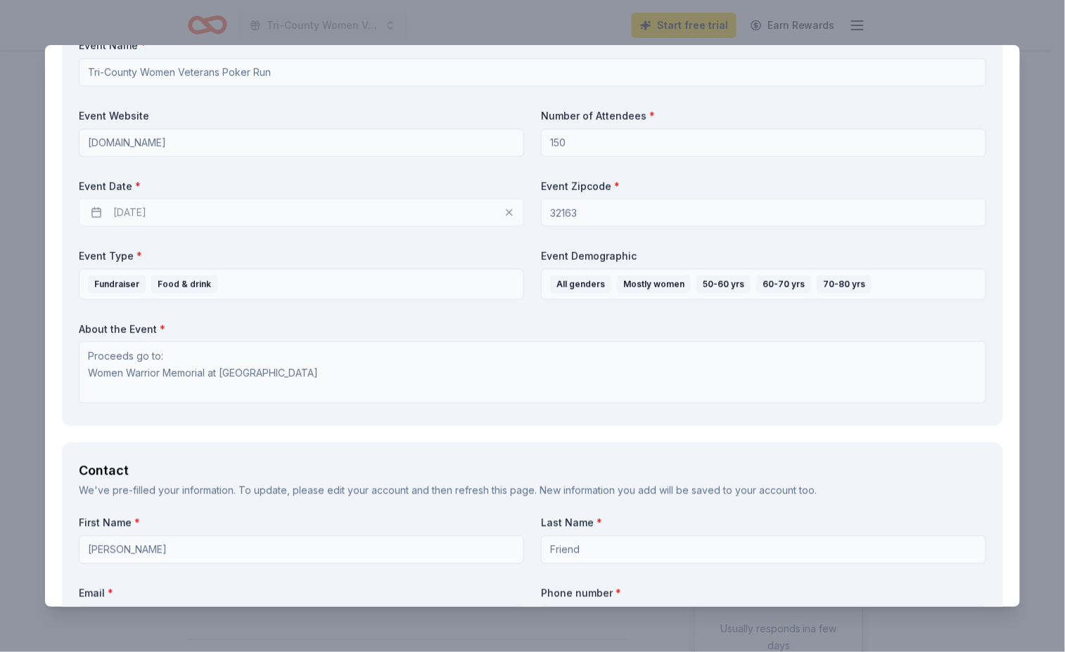
scroll to position [0, 0]
click at [406, 215] on div "[DATE]" at bounding box center [301, 212] width 445 height 28
click at [158, 206] on div "[DATE]" at bounding box center [301, 212] width 445 height 28
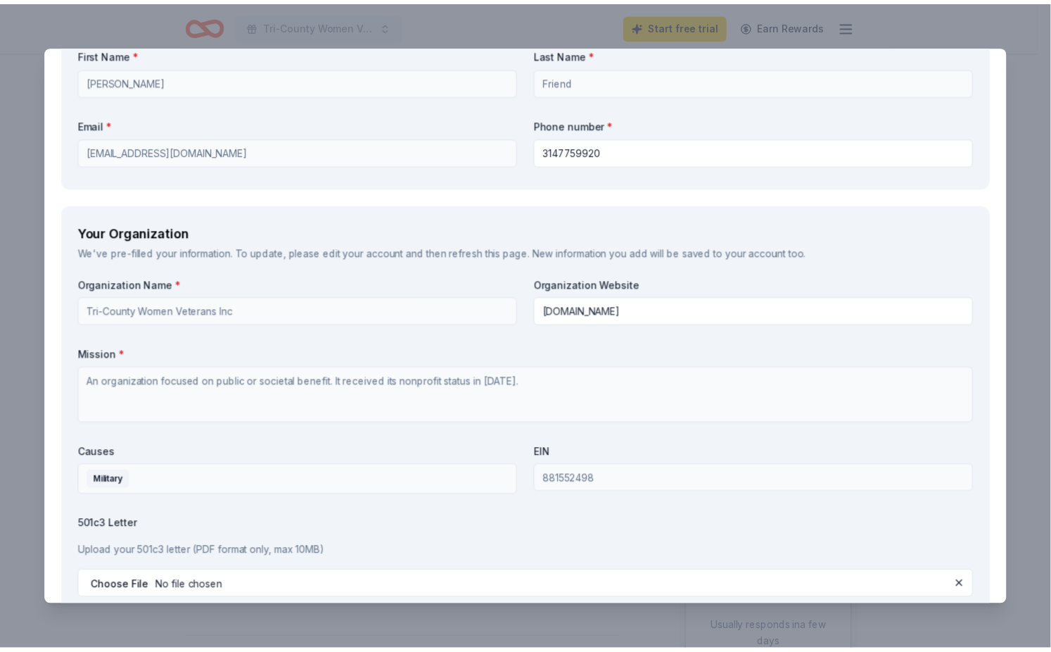
scroll to position [1522, 0]
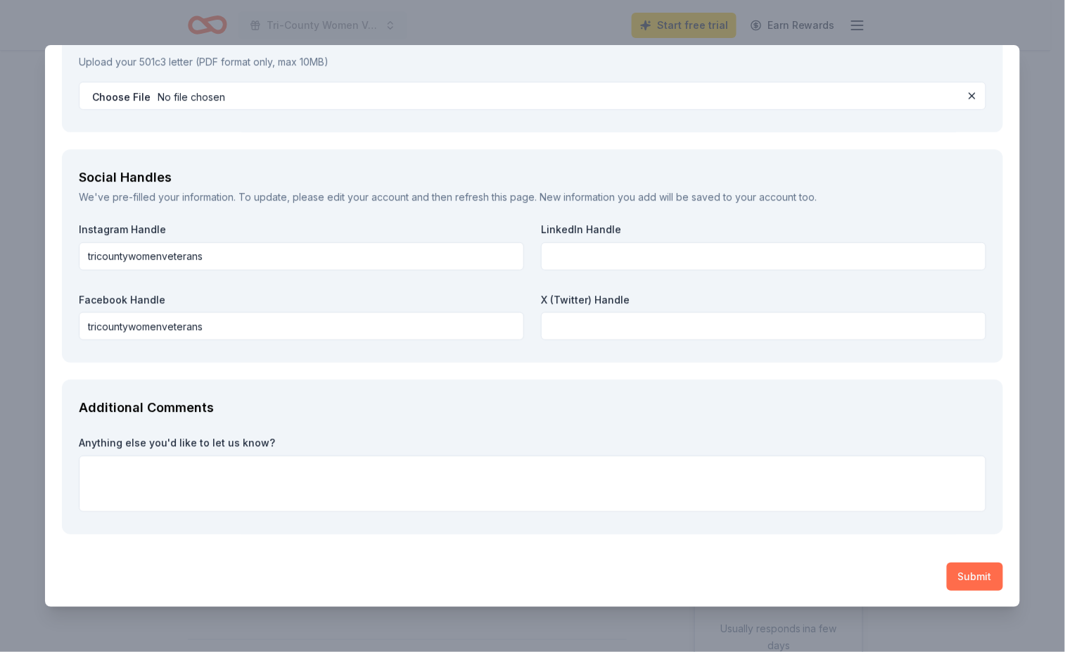
click at [963, 575] on button "Submit" at bounding box center [975, 576] width 56 height 28
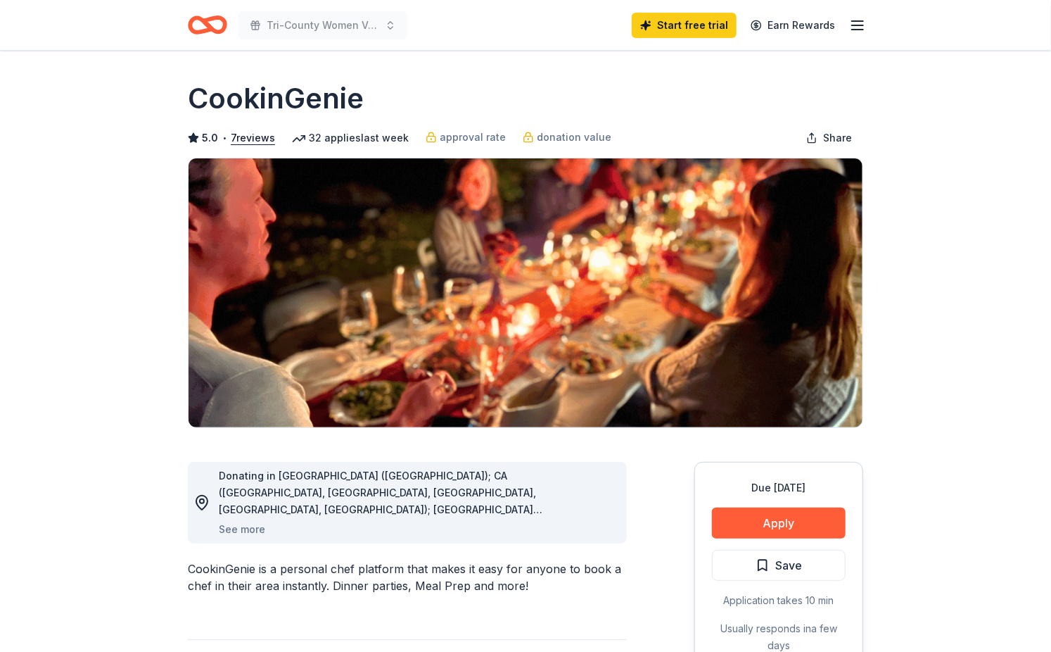
scroll to position [94, 0]
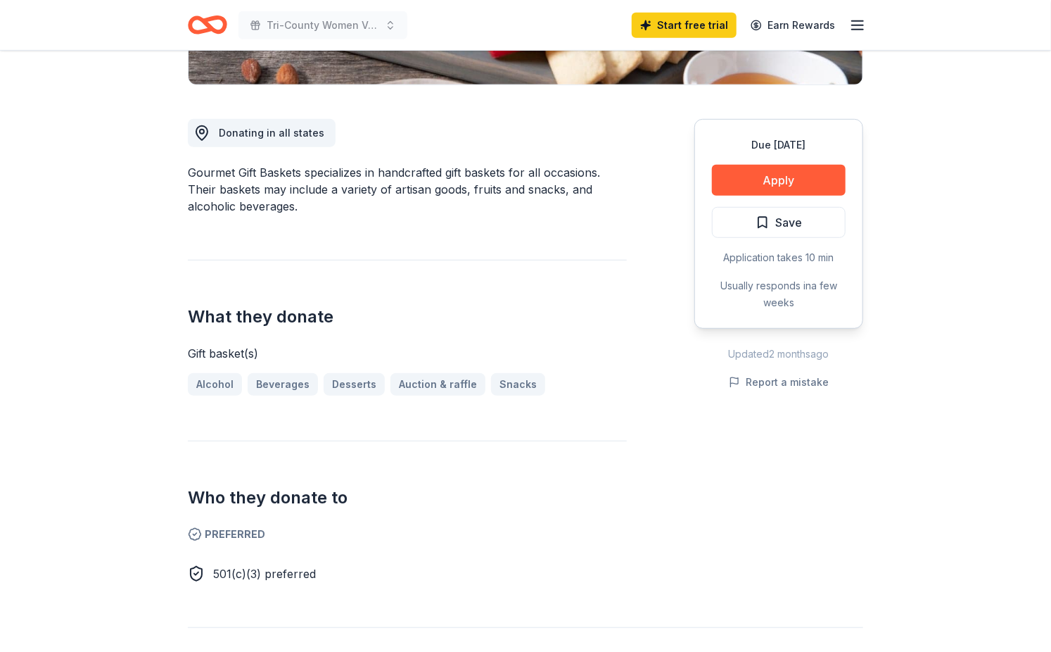
scroll to position [375, 0]
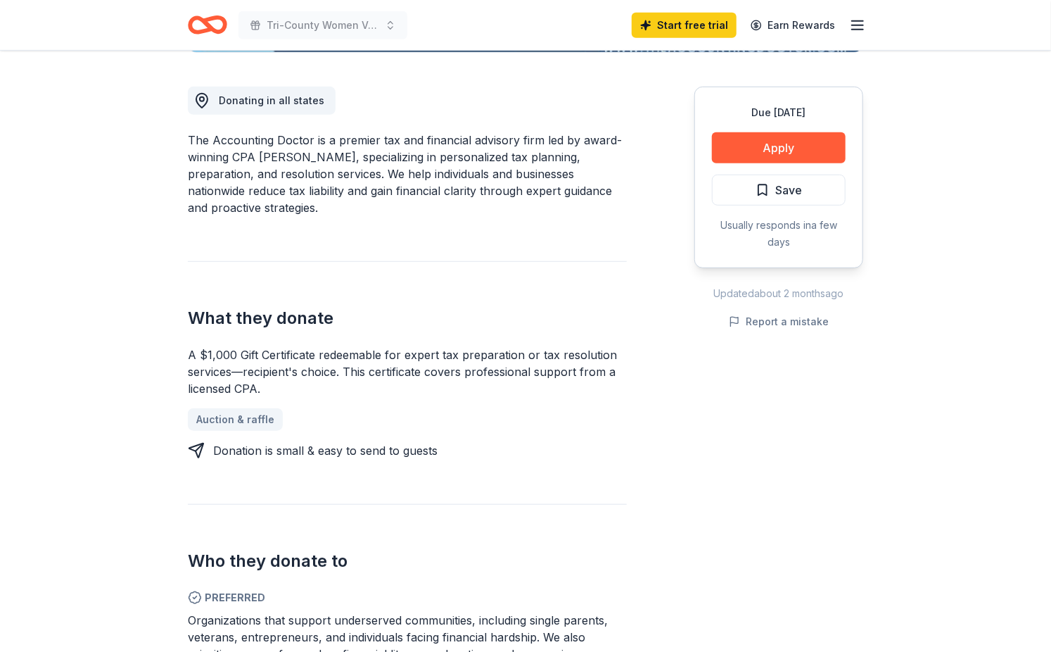
scroll to position [469, 0]
